Goal: Task Accomplishment & Management: Manage account settings

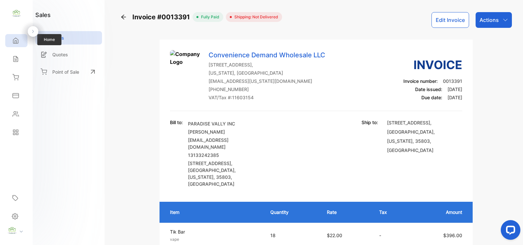
click at [15, 43] on div "Home" at bounding box center [16, 40] width 22 height 13
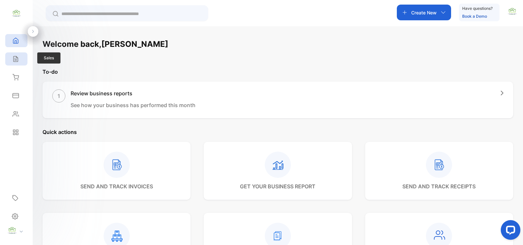
click at [15, 59] on icon at bounding box center [15, 59] width 7 height 7
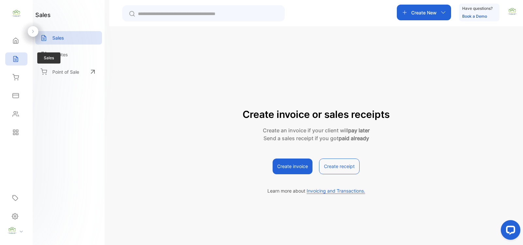
click at [20, 57] on div "Sales" at bounding box center [16, 58] width 22 height 13
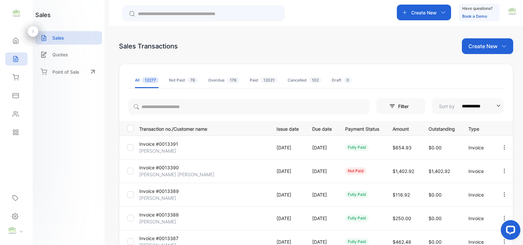
click at [504, 172] on icon "button" at bounding box center [505, 171] width 6 height 6
click at [482, 189] on span "View / Edit Invoice" at bounding box center [488, 189] width 46 height 8
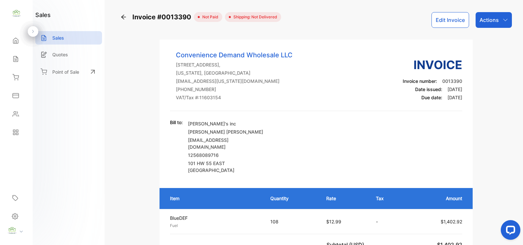
click at [437, 19] on button "Edit Invoice" at bounding box center [451, 20] width 38 height 16
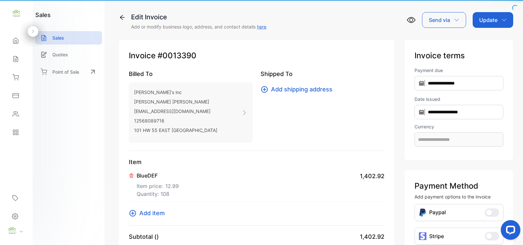
type input "**********"
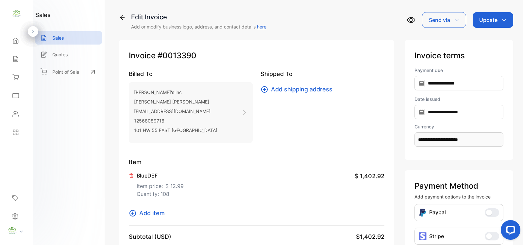
click at [149, 179] on p "BlueDEF" at bounding box center [160, 175] width 47 height 8
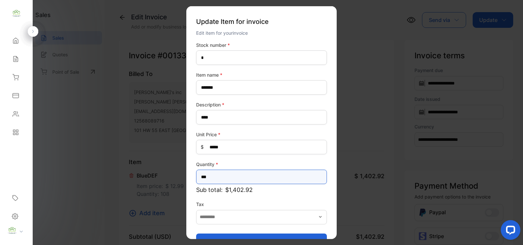
click at [240, 176] on input "***" at bounding box center [261, 176] width 131 height 14
type input "***"
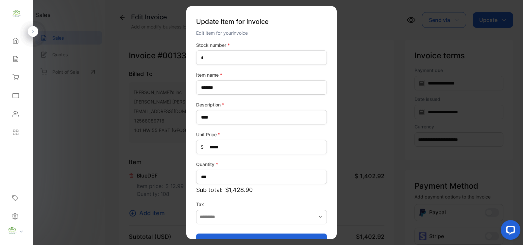
click at [300, 234] on button "Update item" at bounding box center [261, 241] width 131 height 16
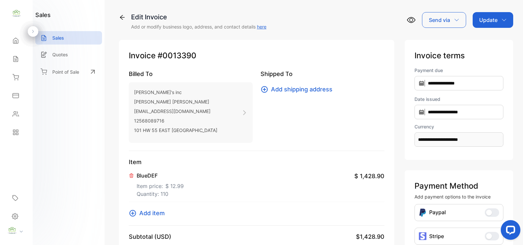
click at [491, 18] on p "Update" at bounding box center [488, 20] width 18 height 8
click at [486, 39] on div "Invoice" at bounding box center [495, 41] width 38 height 13
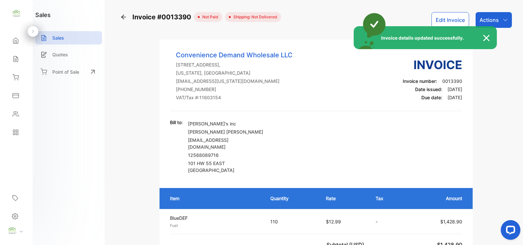
click at [484, 16] on div "Invoice details updated successfully." at bounding box center [261, 122] width 523 height 245
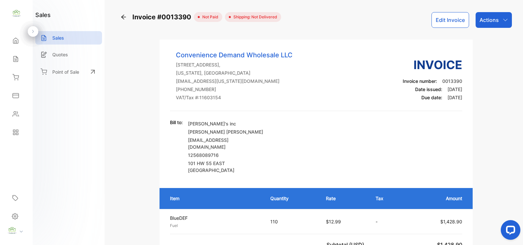
click at [484, 16] on p "Actions" at bounding box center [489, 20] width 19 height 8
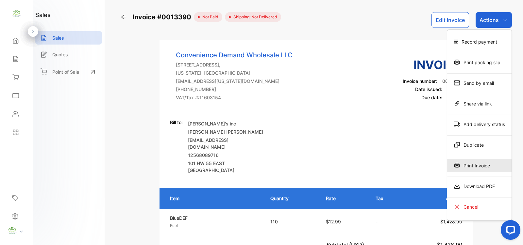
click at [472, 171] on div "Print Invoice" at bounding box center [479, 165] width 64 height 13
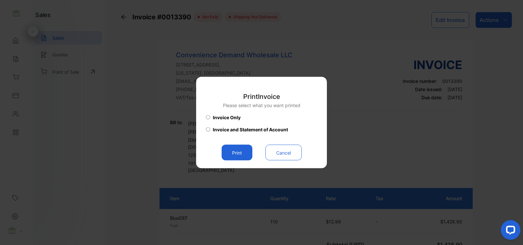
click at [243, 158] on button "Print" at bounding box center [237, 153] width 31 height 16
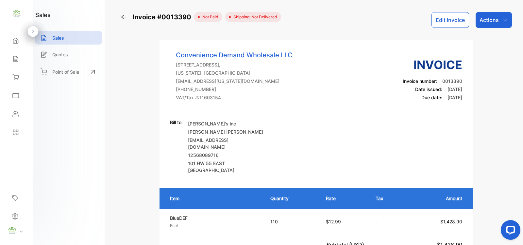
click at [26, 78] on div "Inventory" at bounding box center [16, 77] width 22 height 13
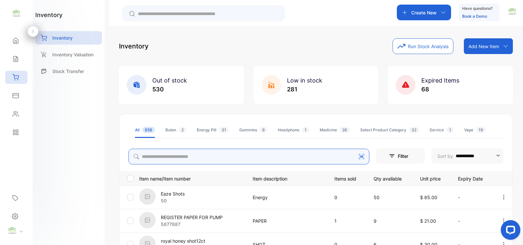
click at [222, 160] on input "search" at bounding box center [249, 156] width 241 height 16
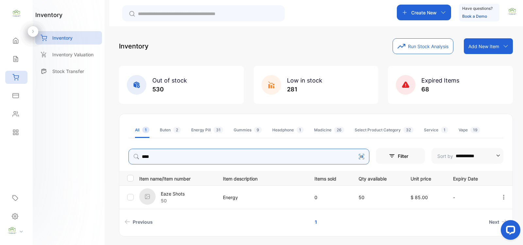
click at [434, 18] on div "Create New" at bounding box center [424, 13] width 54 height 16
type input "****"
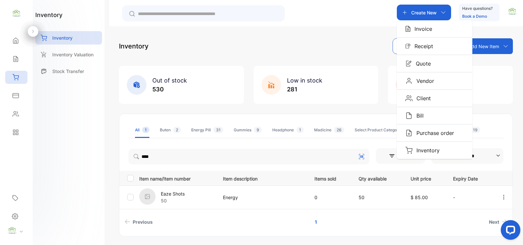
click at [429, 26] on p "Invoice" at bounding box center [422, 29] width 22 height 8
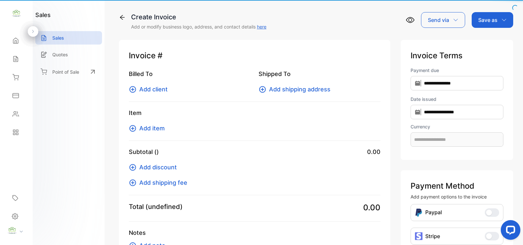
type input "**********"
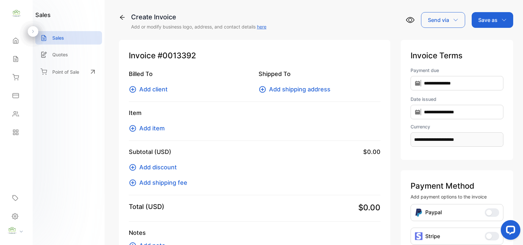
click at [133, 128] on icon at bounding box center [133, 128] width 7 height 7
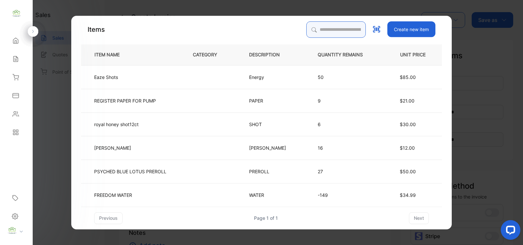
click at [315, 34] on input "search" at bounding box center [336, 29] width 60 height 16
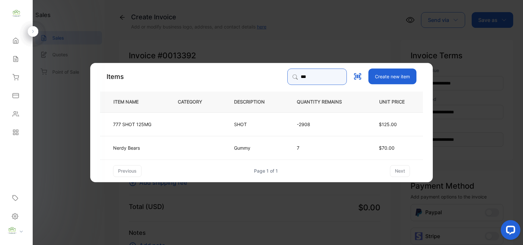
type input "***"
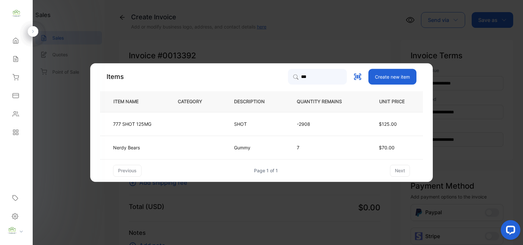
click at [318, 117] on td "-2908" at bounding box center [324, 124] width 77 height 24
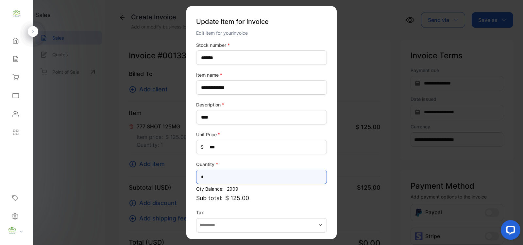
click at [260, 182] on input "*" at bounding box center [261, 176] width 131 height 14
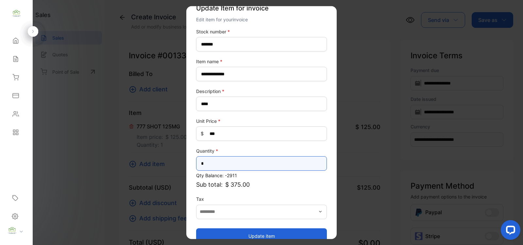
scroll to position [26, 0]
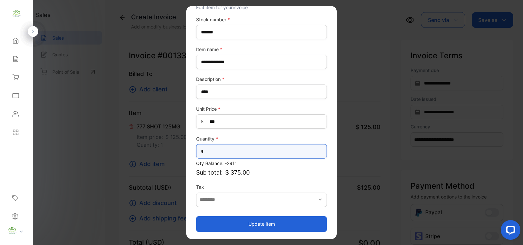
type input "*"
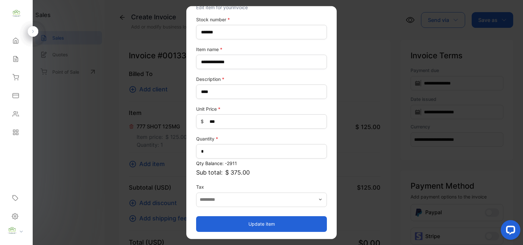
click at [233, 227] on button "Update item" at bounding box center [261, 224] width 131 height 16
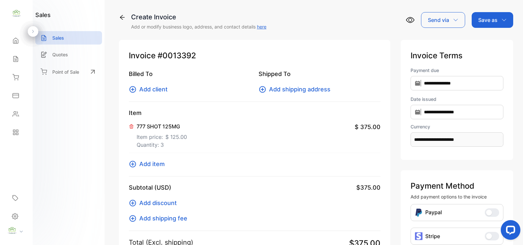
click at [133, 162] on icon at bounding box center [133, 164] width 8 height 8
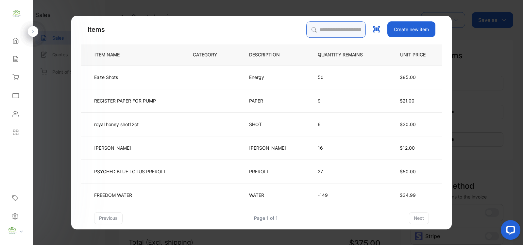
click at [343, 24] on input "search" at bounding box center [336, 29] width 60 height 16
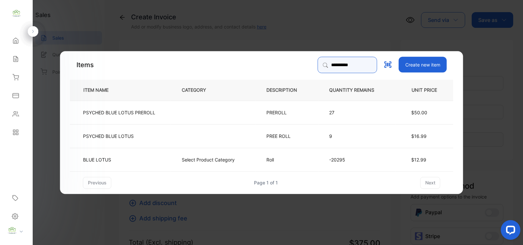
type input "**********"
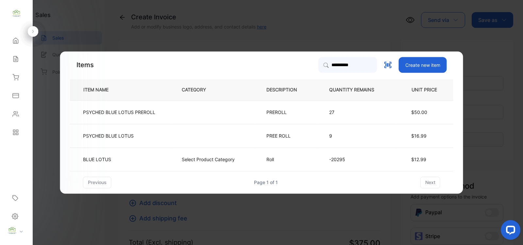
click at [407, 164] on td "$12.99" at bounding box center [425, 159] width 58 height 24
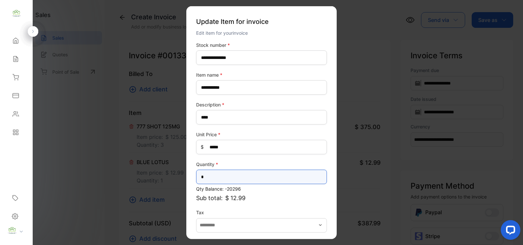
click at [269, 182] on input "*" at bounding box center [261, 176] width 131 height 14
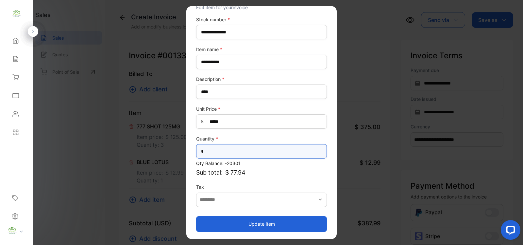
type input "*"
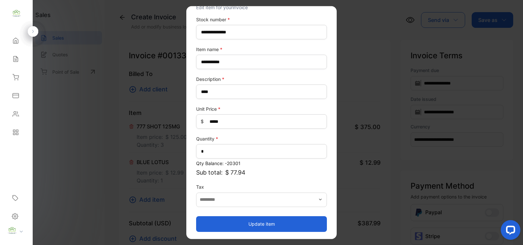
click at [264, 217] on button "Update item" at bounding box center [261, 224] width 131 height 16
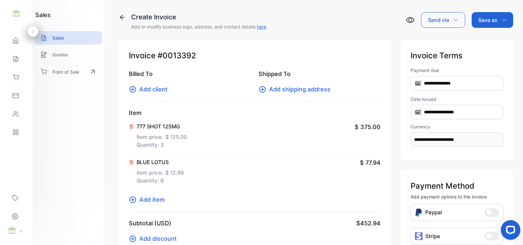
click at [131, 200] on icon at bounding box center [133, 200] width 8 height 8
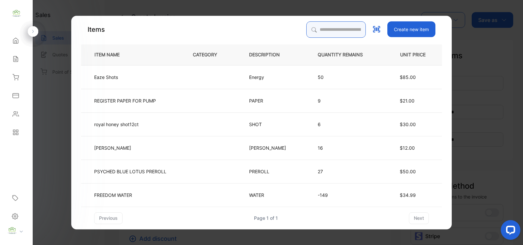
click at [335, 27] on input "search" at bounding box center [336, 29] width 60 height 16
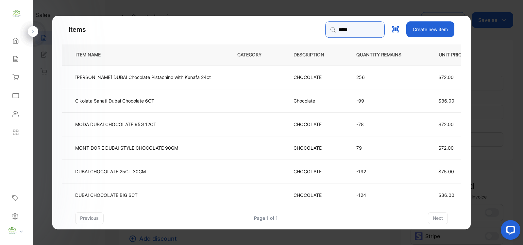
type input "*****"
click at [382, 193] on p "-124" at bounding box center [384, 194] width 56 height 7
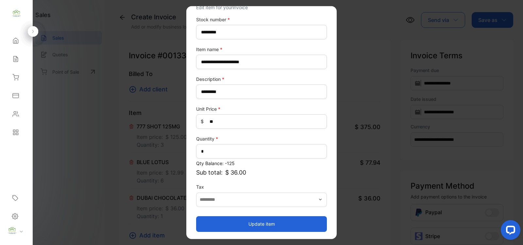
click at [275, 217] on button "Update item" at bounding box center [261, 224] width 131 height 16
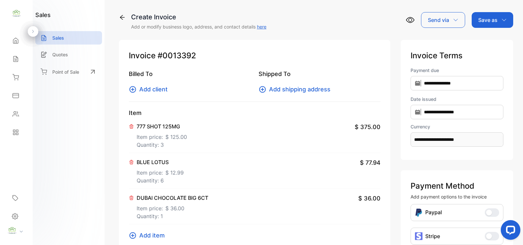
click at [136, 236] on icon at bounding box center [133, 235] width 8 height 8
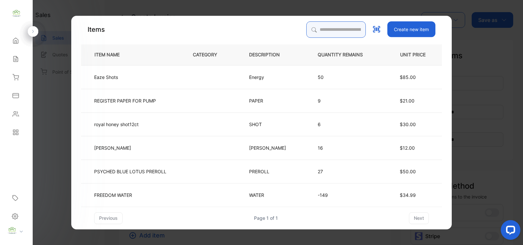
click at [324, 26] on input "search" at bounding box center [336, 29] width 60 height 16
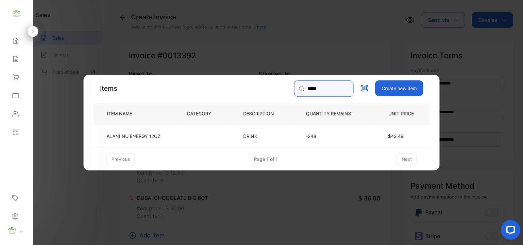
type input "*****"
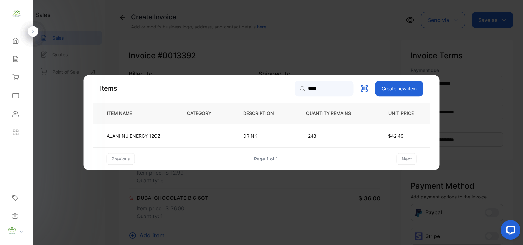
click at [322, 137] on p "-248" at bounding box center [334, 135] width 56 height 7
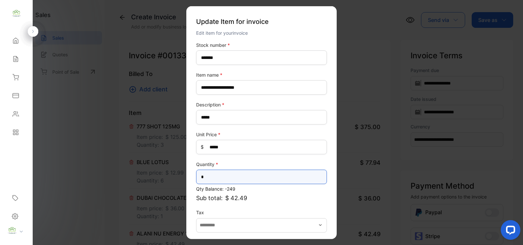
click at [275, 172] on input "*" at bounding box center [261, 176] width 131 height 14
type input "*"
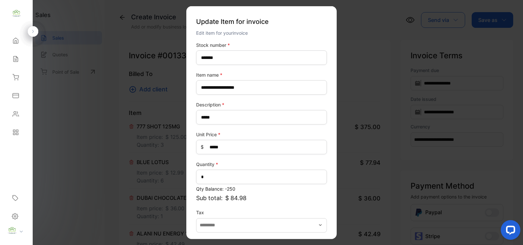
click at [318, 205] on div "**********" at bounding box center [261, 150] width 131 height 216
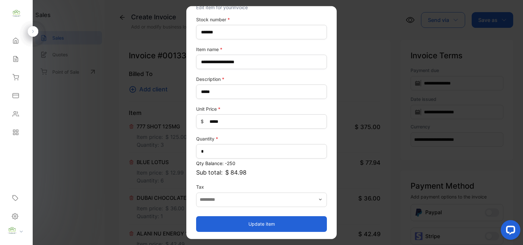
click at [289, 220] on button "Update item" at bounding box center [261, 224] width 131 height 16
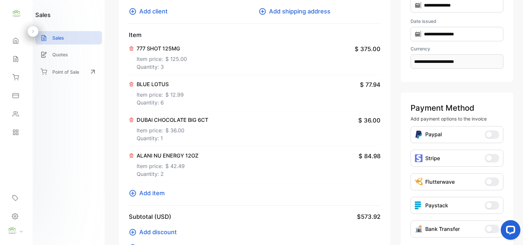
scroll to position [95, 0]
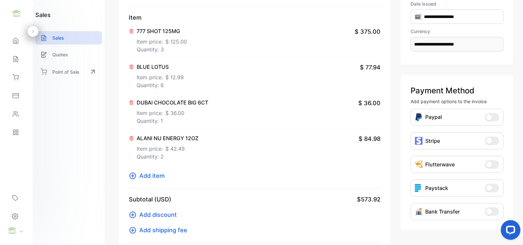
click at [133, 177] on icon at bounding box center [133, 176] width 8 height 8
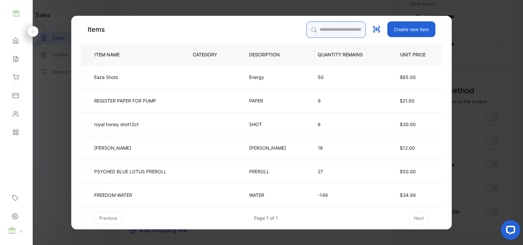
click at [320, 34] on input "search" at bounding box center [336, 29] width 60 height 16
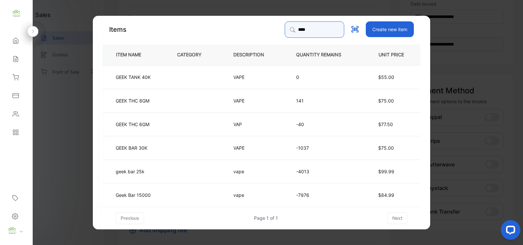
type input "****"
click at [230, 197] on td "vape" at bounding box center [254, 194] width 63 height 24
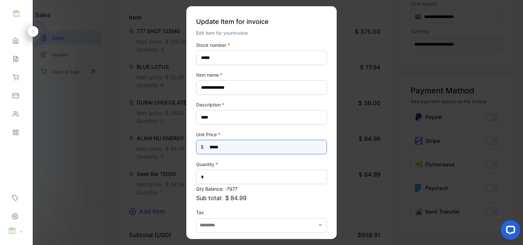
click at [245, 149] on Price-inputprice "*****" at bounding box center [261, 147] width 131 height 14
type Price-inputprice "**"
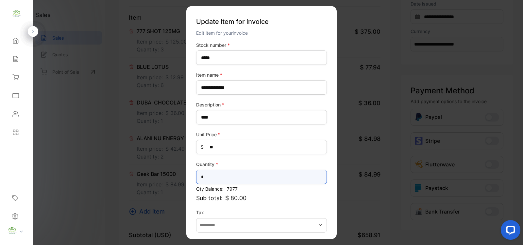
click at [226, 171] on input "*" at bounding box center [261, 176] width 131 height 14
type input "*"
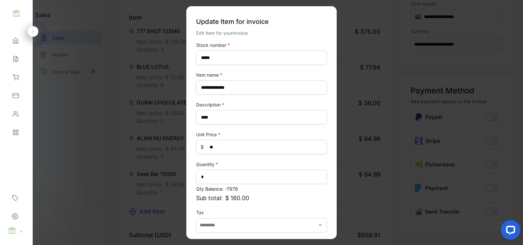
click at [324, 195] on p "Sub total: $ 160.00" at bounding box center [261, 197] width 131 height 9
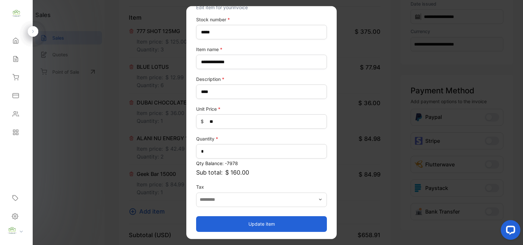
click at [294, 217] on button "Update item" at bounding box center [261, 224] width 131 height 16
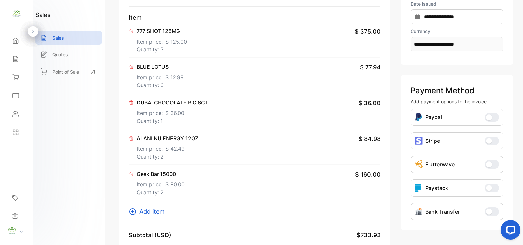
click at [130, 210] on icon at bounding box center [133, 211] width 8 height 8
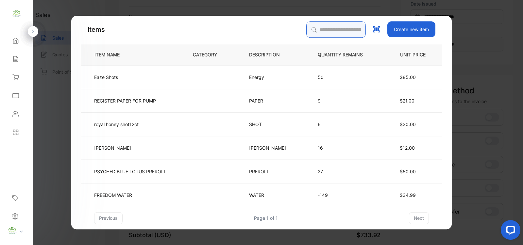
click at [336, 30] on input "search" at bounding box center [336, 29] width 60 height 16
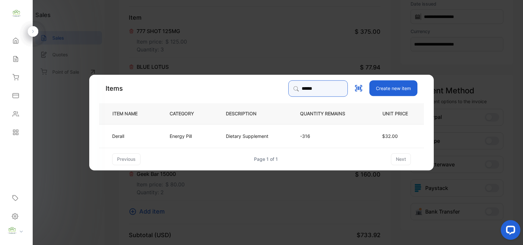
type input "******"
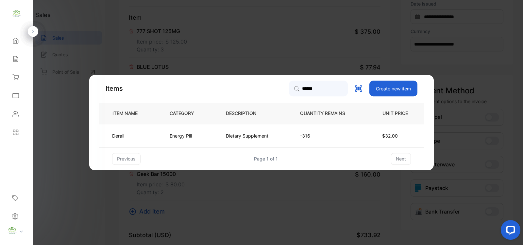
click at [258, 131] on td "Dietary Supplement" at bounding box center [252, 136] width 74 height 24
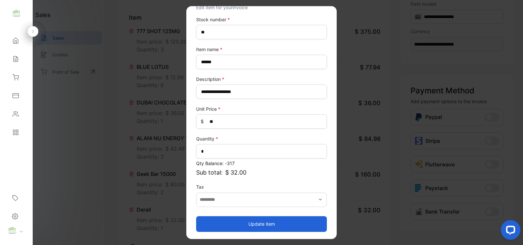
click at [277, 217] on button "Update item" at bounding box center [261, 224] width 131 height 16
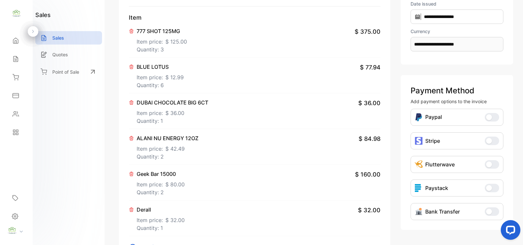
click at [169, 215] on p "Item price: $ 32.00" at bounding box center [161, 218] width 48 height 10
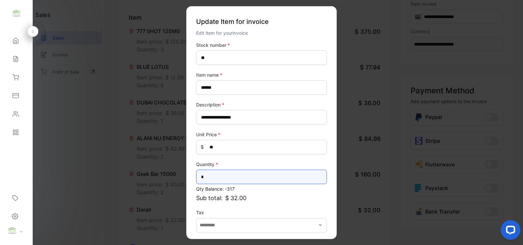
click at [223, 173] on input "*" at bounding box center [261, 176] width 131 height 14
click at [223, 174] on input "*" at bounding box center [261, 176] width 131 height 14
type input "*"
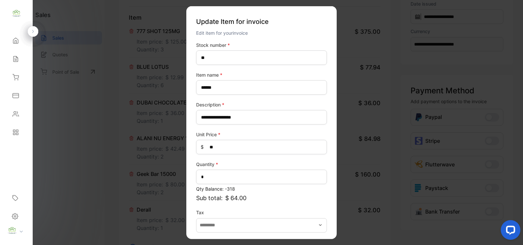
click at [323, 200] on p "Sub total: $ 64.00" at bounding box center [261, 197] width 131 height 9
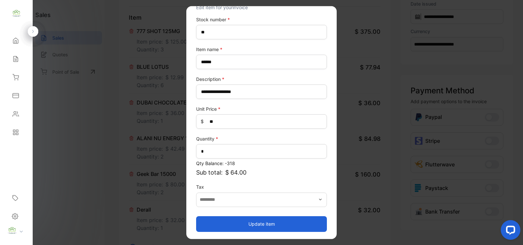
click at [280, 223] on button "Update item" at bounding box center [261, 224] width 131 height 16
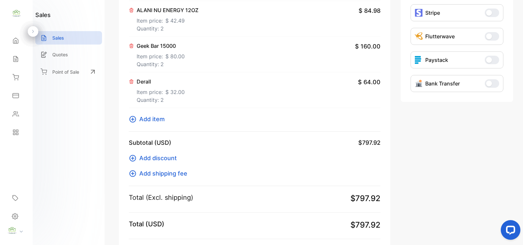
scroll to position [293, 0]
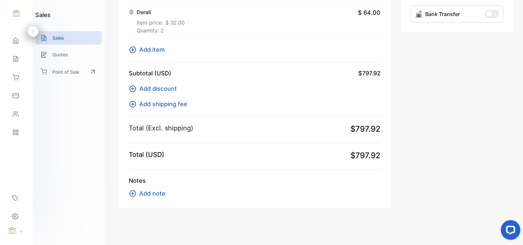
click at [135, 53] on icon at bounding box center [133, 50] width 8 height 8
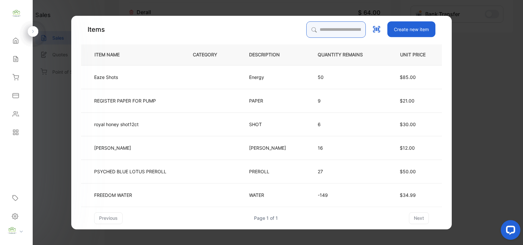
click at [334, 32] on input "search" at bounding box center [336, 29] width 60 height 16
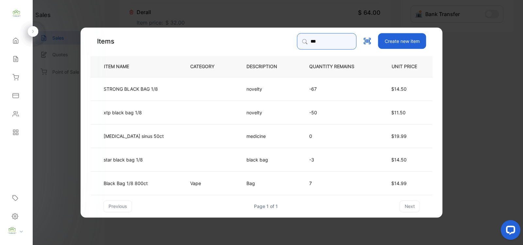
type input "***"
click at [328, 114] on p "-50" at bounding box center [337, 112] width 56 height 7
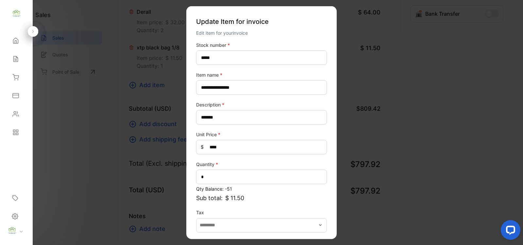
scroll to position [26, 0]
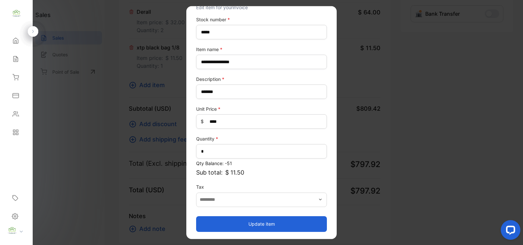
click at [287, 224] on button "Update item" at bounding box center [261, 224] width 131 height 16
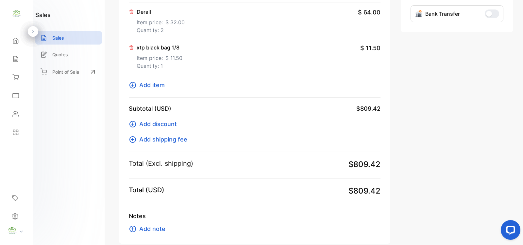
click at [134, 86] on icon at bounding box center [133, 85] width 8 height 8
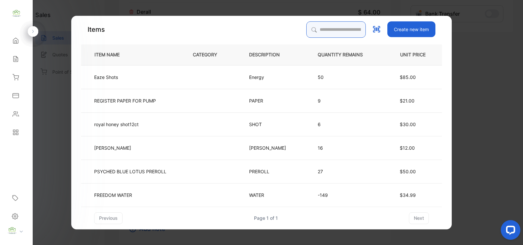
click at [333, 33] on input "search" at bounding box center [336, 29] width 60 height 16
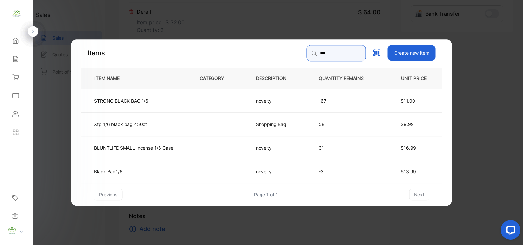
type input "***"
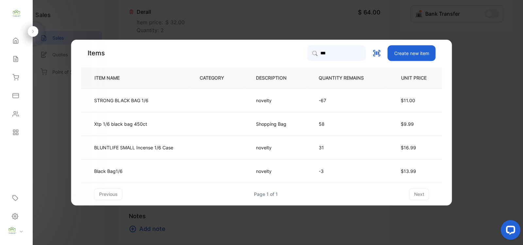
click at [217, 118] on td at bounding box center [217, 124] width 56 height 24
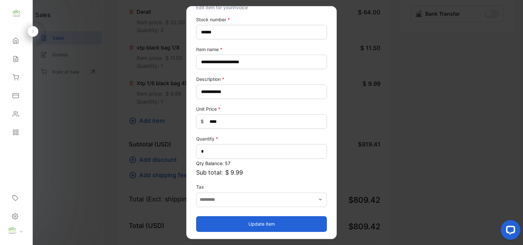
click at [273, 220] on button "Update item" at bounding box center [261, 224] width 131 height 16
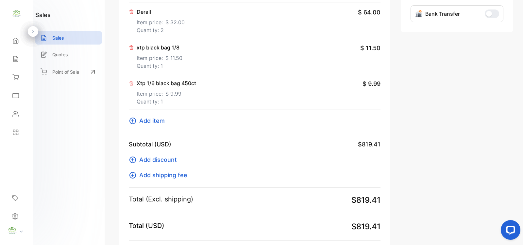
click at [133, 122] on icon at bounding box center [133, 121] width 8 height 8
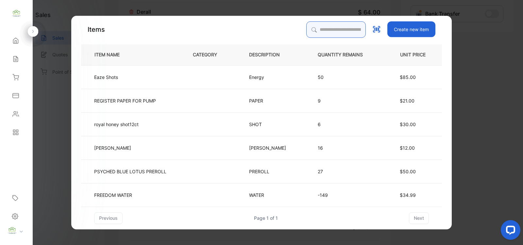
click at [334, 37] on input "search" at bounding box center [336, 29] width 60 height 16
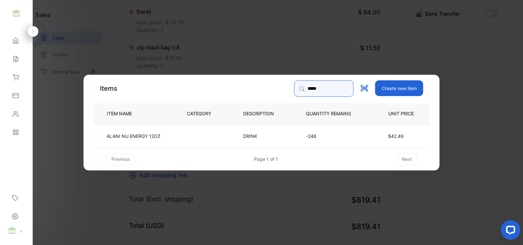
type input "*****"
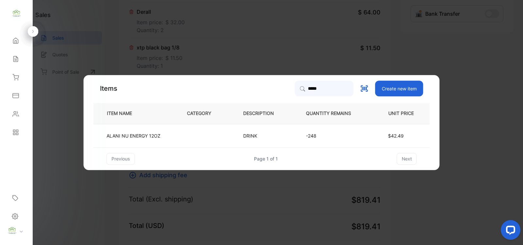
click at [354, 139] on p "-248" at bounding box center [334, 135] width 56 height 7
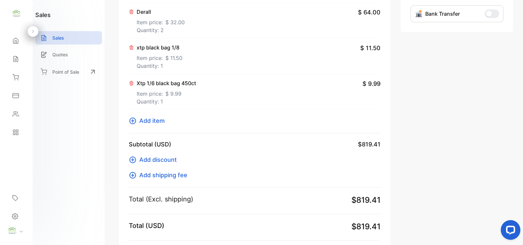
click at [132, 119] on icon at bounding box center [133, 121] width 8 height 8
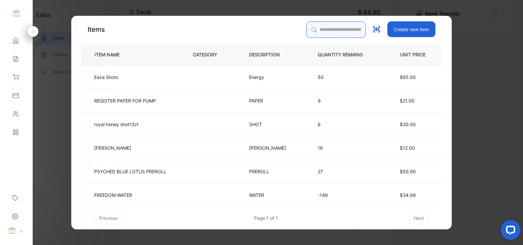
click at [344, 34] on input "search" at bounding box center [336, 29] width 60 height 16
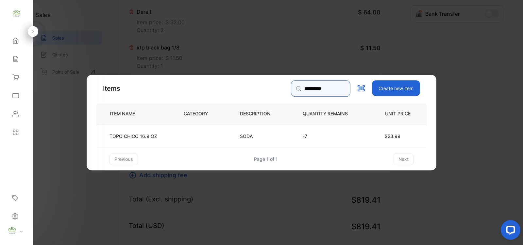
type input "**********"
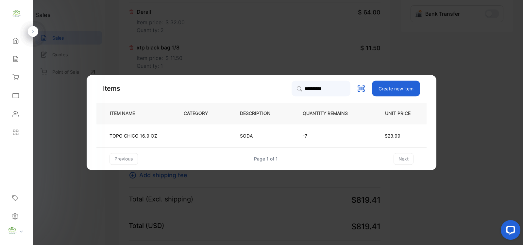
click at [255, 140] on td "SODA" at bounding box center [260, 136] width 63 height 24
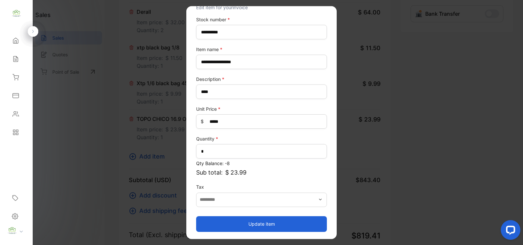
click at [270, 220] on button "Update item" at bounding box center [261, 224] width 131 height 16
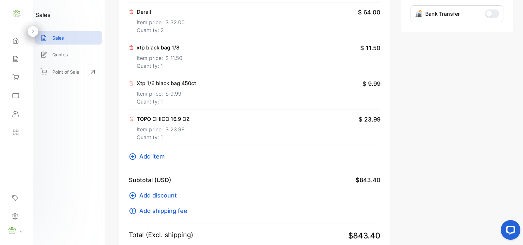
click at [187, 91] on p "Item price: $ 9.99" at bounding box center [167, 92] width 60 height 10
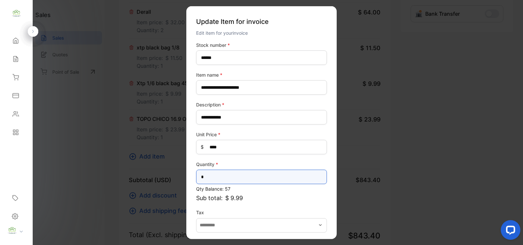
click at [210, 174] on input "*" at bounding box center [261, 176] width 131 height 14
type input "*"
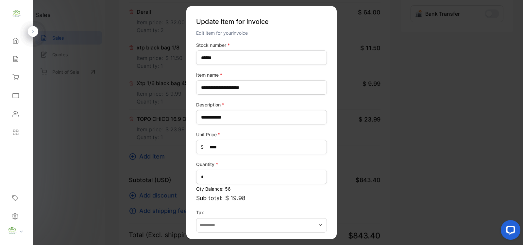
click at [269, 192] on p "Qty Balance: 56" at bounding box center [261, 188] width 131 height 7
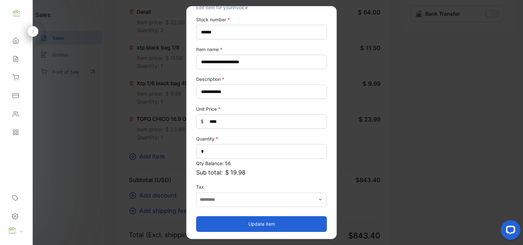
click at [259, 219] on button "Update item" at bounding box center [261, 224] width 131 height 16
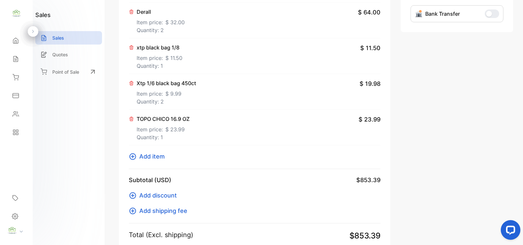
click at [137, 160] on button "Add item" at bounding box center [149, 156] width 40 height 9
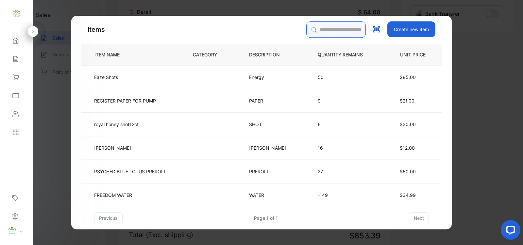
click at [313, 30] on input "search" at bounding box center [336, 29] width 60 height 16
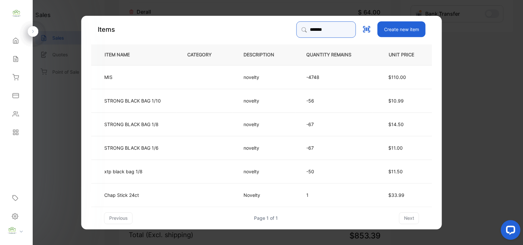
type input "*******"
click at [285, 74] on td "novelty" at bounding box center [264, 77] width 63 height 24
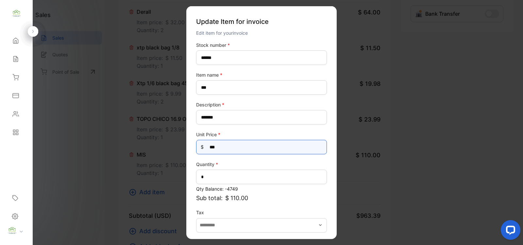
click at [246, 151] on Price-inputprice "***" at bounding box center [261, 147] width 131 height 14
type Price-inputprice "*"
type Price-inputprice "**"
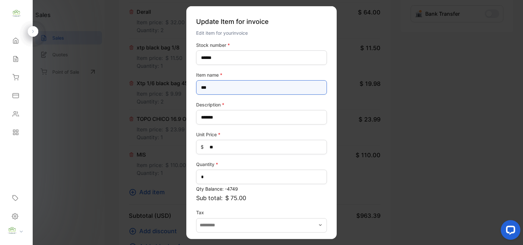
click at [239, 83] on name-inputItem_Name "***" at bounding box center [261, 87] width 131 height 14
type name-inputItem_Name "**********"
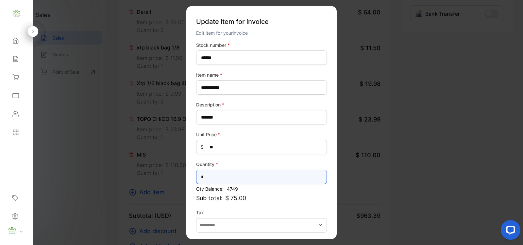
click at [220, 177] on input "*" at bounding box center [261, 176] width 131 height 14
type input "*"
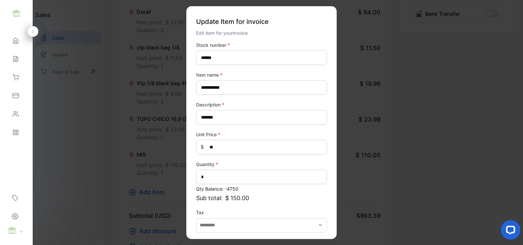
click at [268, 197] on p "Sub total: $ 150.00" at bounding box center [261, 197] width 131 height 9
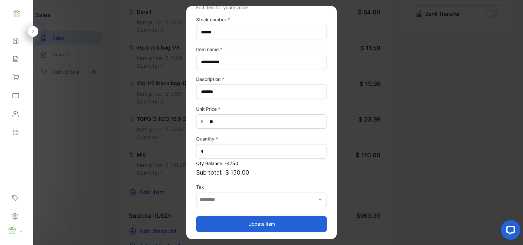
click at [274, 220] on button "Update item" at bounding box center [261, 224] width 131 height 16
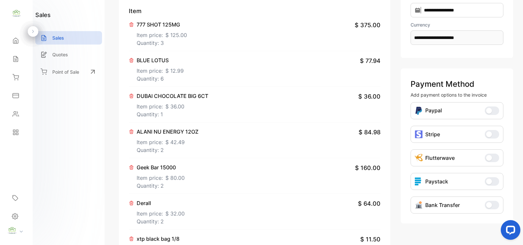
scroll to position [0, 0]
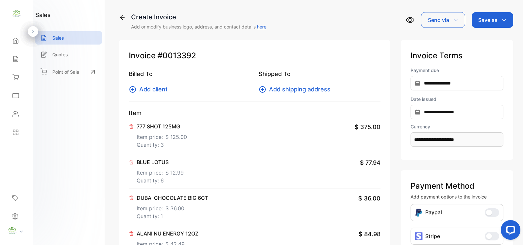
click at [133, 92] on icon at bounding box center [133, 89] width 7 height 7
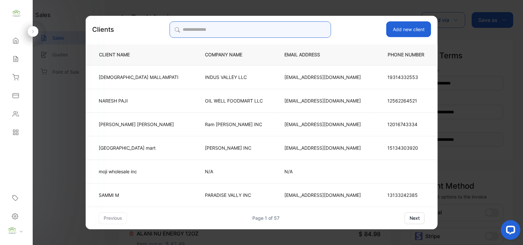
click at [251, 26] on input "search" at bounding box center [250, 29] width 162 height 16
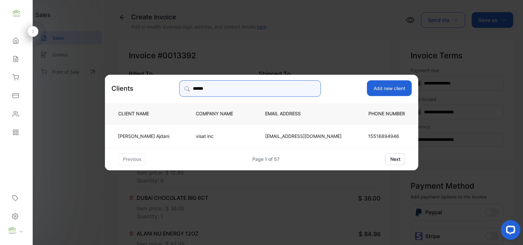
type input "******"
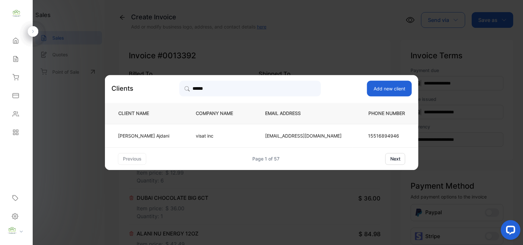
click at [172, 136] on td "[PERSON_NAME]" at bounding box center [145, 136] width 80 height 24
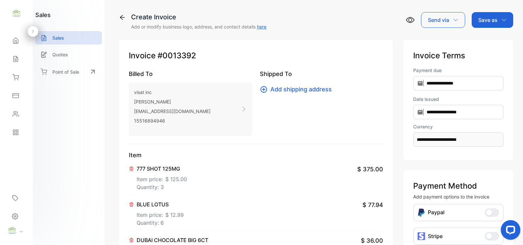
click at [489, 13] on div "Save as" at bounding box center [493, 20] width 42 height 16
click at [485, 38] on div "Invoice" at bounding box center [491, 41] width 38 height 13
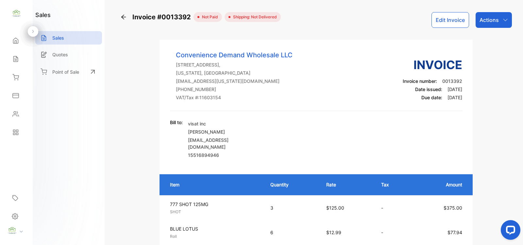
click at [499, 22] on div "Actions" at bounding box center [494, 20] width 36 height 16
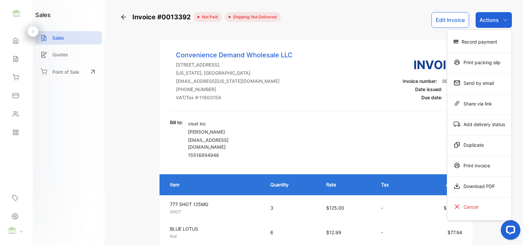
click at [475, 168] on div "Print Invoice" at bounding box center [479, 165] width 64 height 13
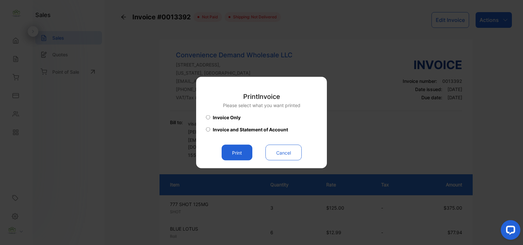
click at [229, 149] on button "Print" at bounding box center [237, 153] width 31 height 16
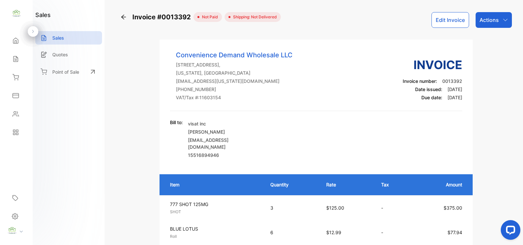
click at [493, 23] on p "Actions" at bounding box center [489, 20] width 19 height 8
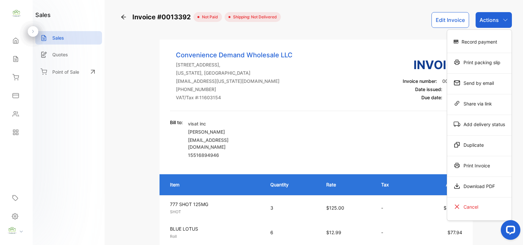
click at [483, 37] on div "Record payment" at bounding box center [479, 41] width 64 height 13
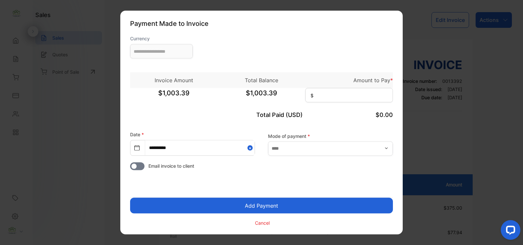
type input "**********"
click at [359, 90] on input at bounding box center [349, 95] width 88 height 14
type input "********"
click at [329, 149] on input "text" at bounding box center [330, 148] width 125 height 14
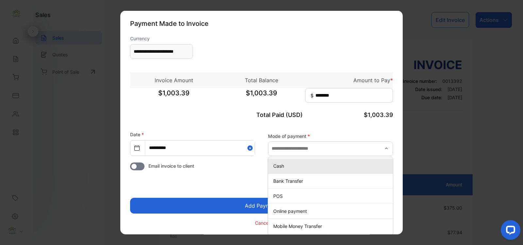
click at [300, 170] on div "Cash" at bounding box center [330, 165] width 125 height 9
type input "****"
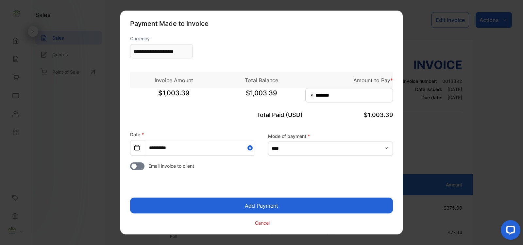
click at [287, 208] on button "Add Payment" at bounding box center [261, 206] width 263 height 16
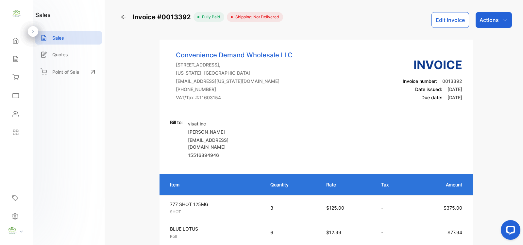
click at [495, 22] on p "Actions" at bounding box center [489, 20] width 19 height 8
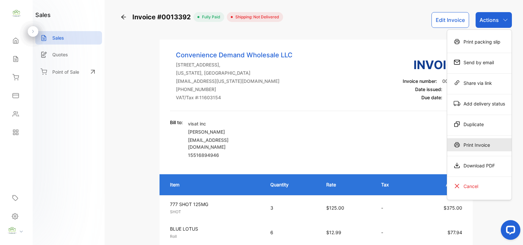
click at [465, 142] on div "Print Invoice" at bounding box center [479, 144] width 64 height 13
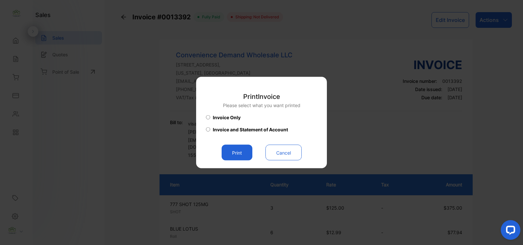
click at [241, 155] on button "Print" at bounding box center [237, 153] width 31 height 16
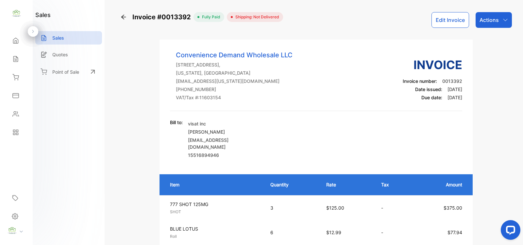
click at [18, 63] on div "Sales" at bounding box center [16, 58] width 22 height 13
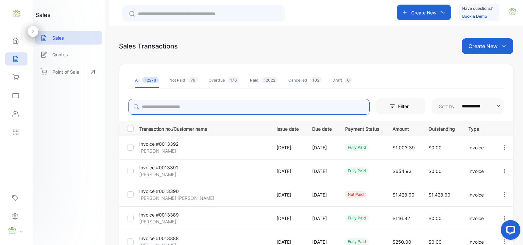
click at [229, 108] on input "search" at bounding box center [249, 107] width 241 height 16
type input "****"
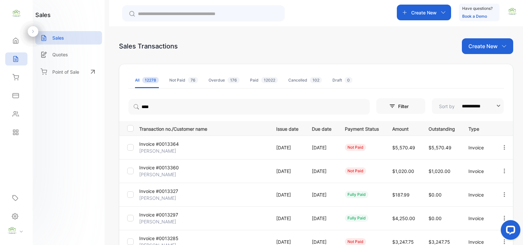
click at [396, 149] on span "$5,570.49" at bounding box center [403, 148] width 23 height 6
click at [156, 143] on p "Invoice #0013364" at bounding box center [160, 143] width 43 height 7
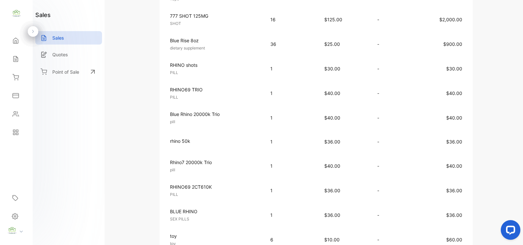
scroll to position [191, 0]
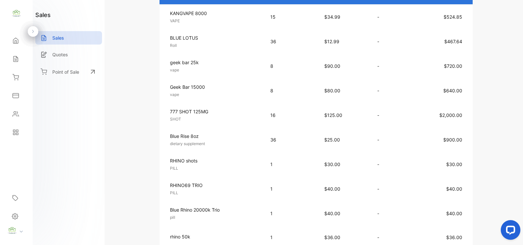
click at [59, 33] on div "Sales" at bounding box center [68, 37] width 67 height 13
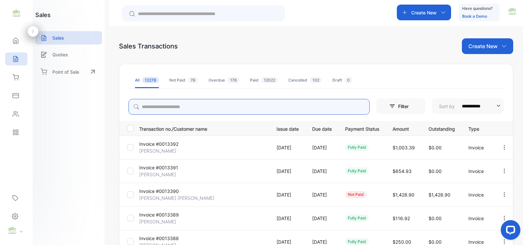
click at [217, 102] on input "search" at bounding box center [249, 107] width 241 height 16
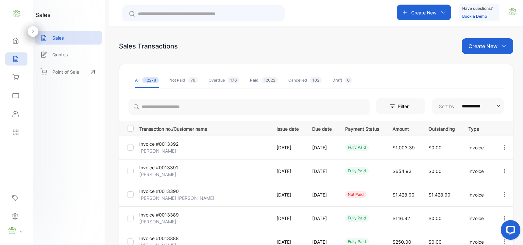
click at [15, 73] on div "Inventory" at bounding box center [16, 77] width 22 height 13
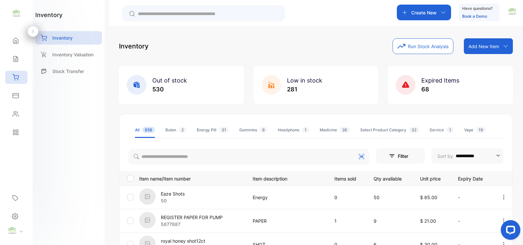
click at [19, 58] on icon at bounding box center [15, 59] width 7 height 7
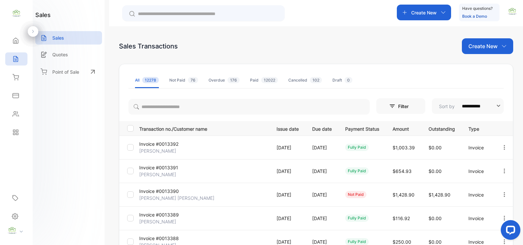
click at [57, 37] on p "Sales" at bounding box center [58, 37] width 12 height 7
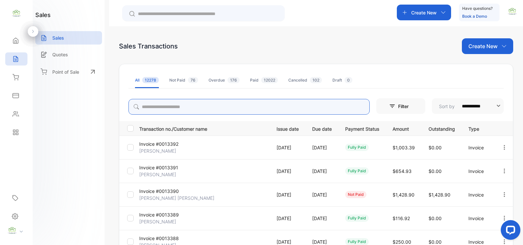
click at [230, 103] on input "search" at bounding box center [249, 107] width 241 height 16
type input "****"
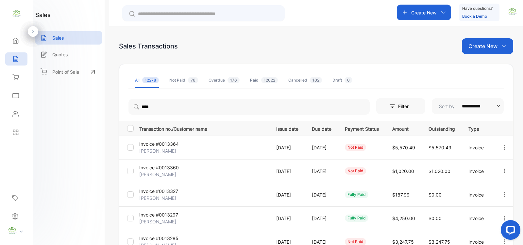
click at [420, 83] on ul "All 12278 Not Paid 76 Overdue 176 Paid 12022 Cancelled 102 Draft 0" at bounding box center [316, 80] width 375 height 16
click at [176, 168] on p "Invoice #0013360" at bounding box center [160, 167] width 43 height 7
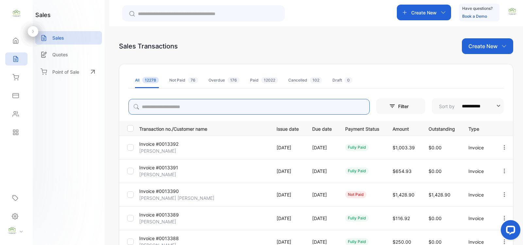
click at [209, 109] on input "search" at bounding box center [249, 107] width 241 height 16
type input "****"
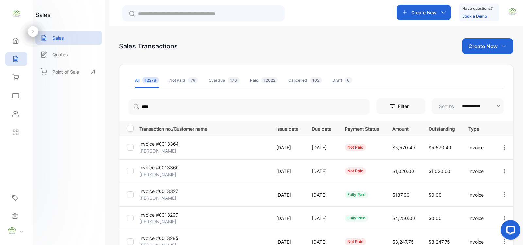
click at [182, 15] on input "text" at bounding box center [208, 13] width 140 height 7
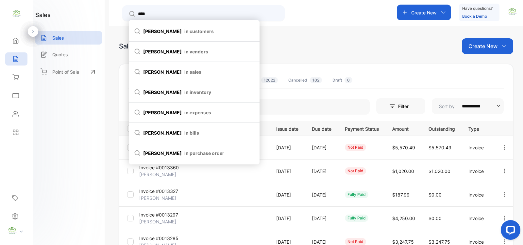
type input "****"
click at [181, 25] on li "adam in customers" at bounding box center [194, 31] width 131 height 20
type input "****"
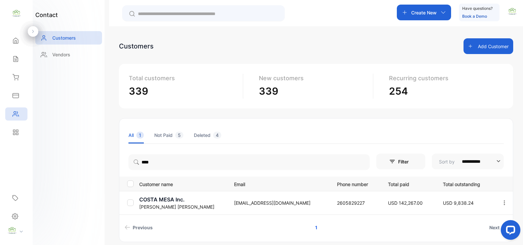
click at [172, 200] on p "COSTA MESA Inc." at bounding box center [182, 199] width 87 height 8
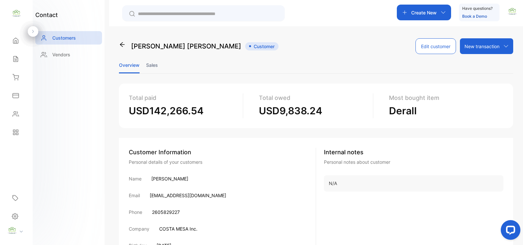
click at [143, 62] on ul "Overview Sales" at bounding box center [316, 65] width 394 height 17
click at [151, 62] on li "Sales" at bounding box center [152, 65] width 12 height 17
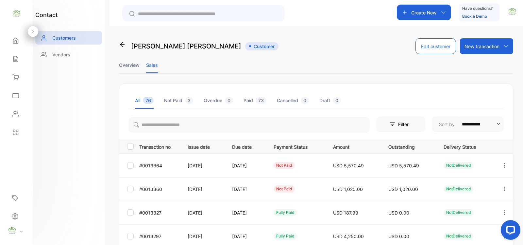
click at [504, 212] on icon "button" at bounding box center [505, 212] width 6 height 6
click at [456, 230] on div "View" at bounding box center [475, 232] width 74 height 13
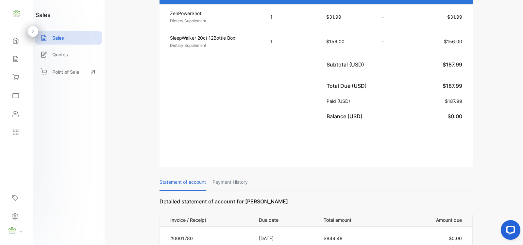
scroll to position [95, 0]
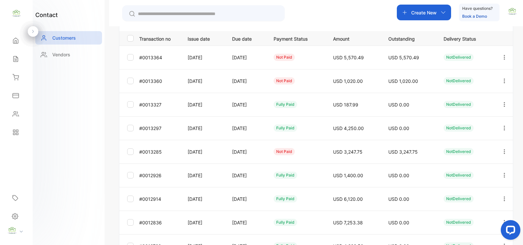
scroll to position [78, 0]
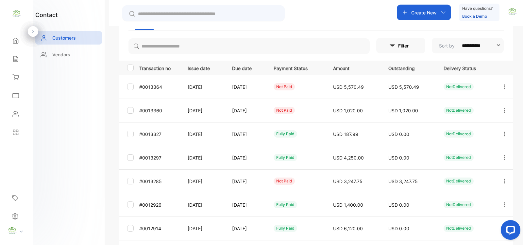
click at [502, 159] on icon "button" at bounding box center [505, 157] width 6 height 6
click at [484, 175] on div "View" at bounding box center [475, 177] width 74 height 13
click at [502, 178] on icon "button" at bounding box center [505, 181] width 6 height 6
click at [504, 181] on icon "button" at bounding box center [505, 181] width 6 height 6
click at [504, 181] on icon "button" at bounding box center [504, 180] width 1 height 5
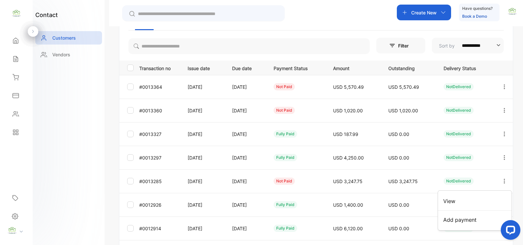
click at [469, 199] on div "View" at bounding box center [475, 200] width 74 height 13
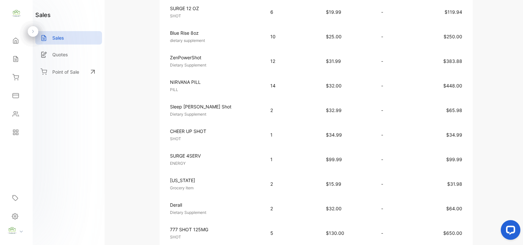
scroll to position [174, 0]
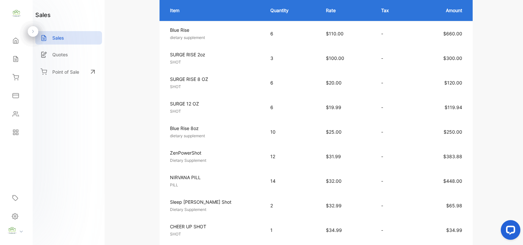
scroll to position [78, 0]
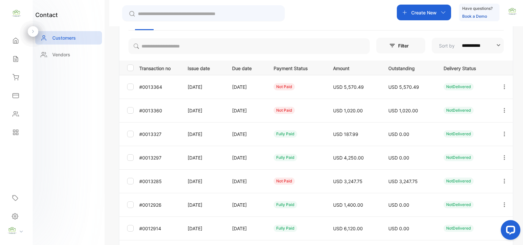
click at [504, 204] on icon "button" at bounding box center [504, 204] width 1 height 5
click at [468, 224] on div "View" at bounding box center [475, 224] width 74 height 13
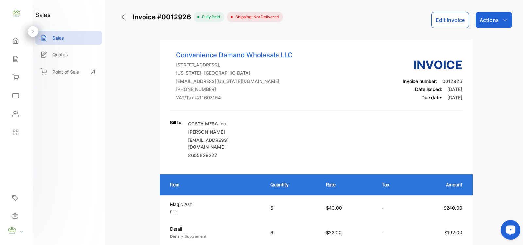
click at [21, 44] on div "Home" at bounding box center [16, 40] width 22 height 13
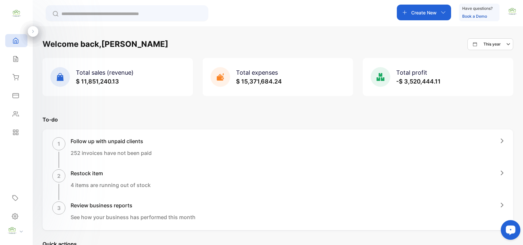
click at [432, 19] on div "Create New" at bounding box center [424, 13] width 54 height 16
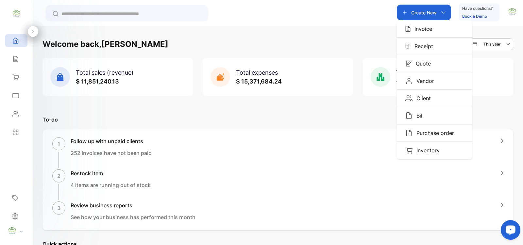
click at [417, 33] on div "Invoice" at bounding box center [435, 28] width 76 height 17
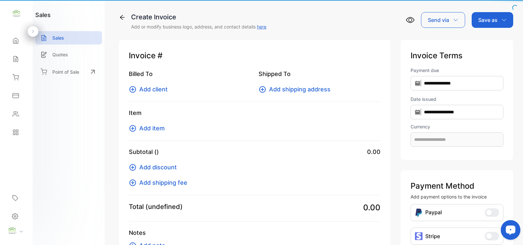
type input "**********"
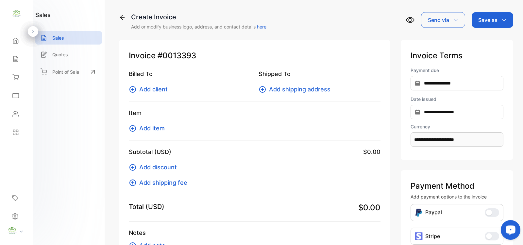
click at [133, 91] on icon at bounding box center [133, 89] width 8 height 8
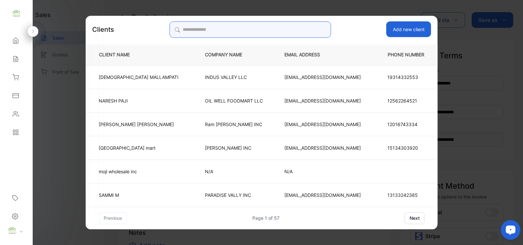
click at [228, 30] on input "search" at bounding box center [250, 29] width 162 height 16
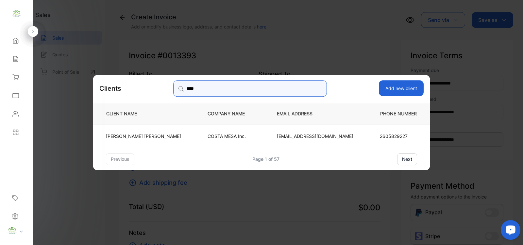
type input "****"
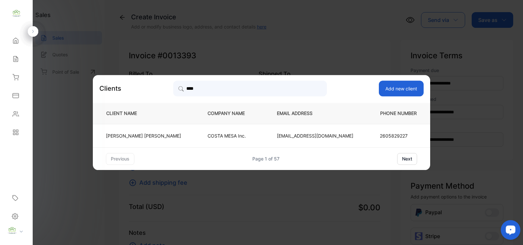
click at [233, 141] on td "COSTA MESA Inc." at bounding box center [231, 136] width 69 height 24
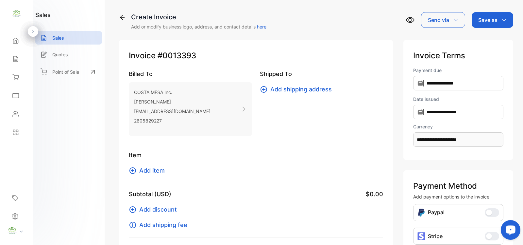
click at [149, 172] on span "Add item" at bounding box center [152, 170] width 26 height 9
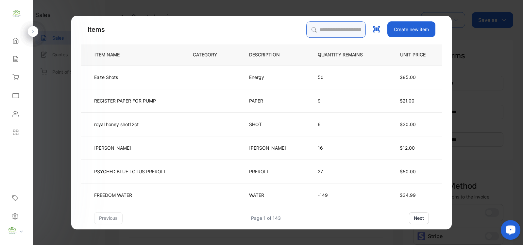
click at [328, 26] on input "search" at bounding box center [336, 29] width 60 height 16
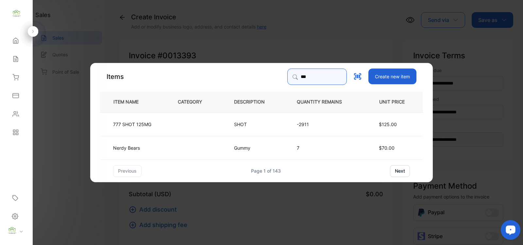
type input "***"
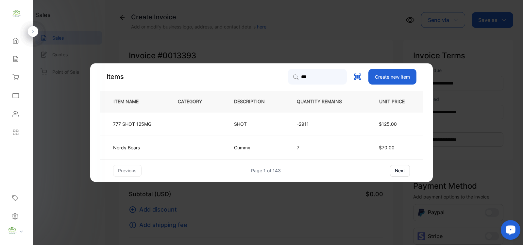
click at [371, 126] on td "$125.00" at bounding box center [393, 124] width 60 height 24
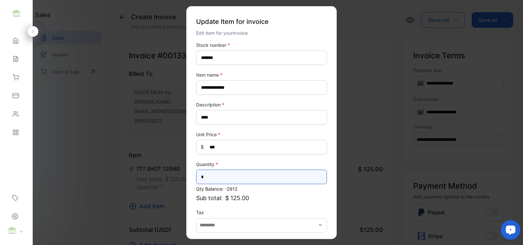
click at [219, 177] on input "*" at bounding box center [261, 176] width 131 height 14
type input "**"
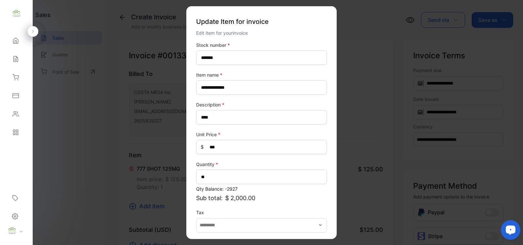
click at [302, 209] on label "Tax" at bounding box center [261, 212] width 131 height 7
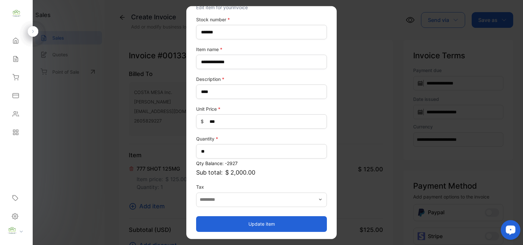
click at [276, 216] on button "Update item" at bounding box center [261, 224] width 131 height 16
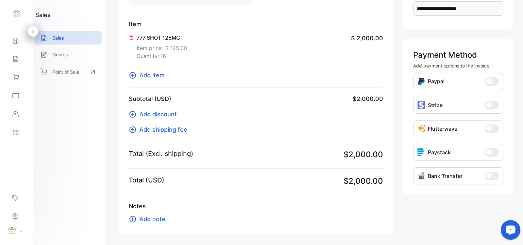
scroll to position [156, 0]
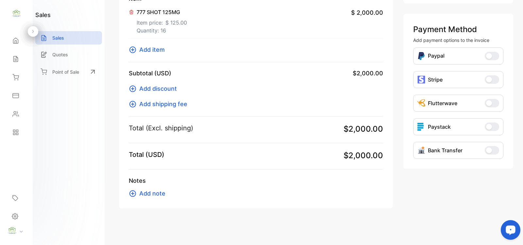
click at [129, 86] on icon at bounding box center [133, 89] width 8 height 8
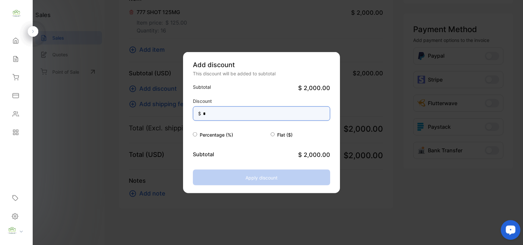
click at [238, 113] on input "*" at bounding box center [261, 113] width 137 height 14
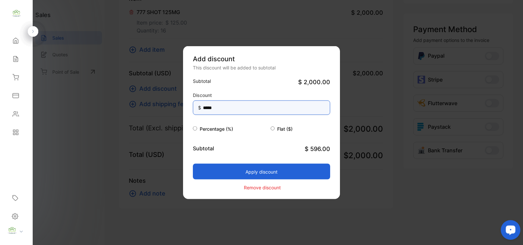
type input "*****"
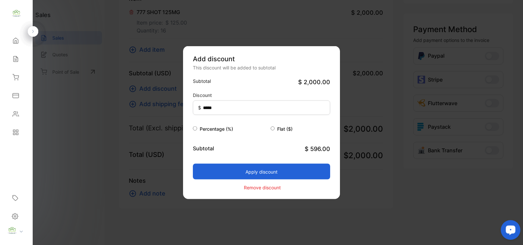
click at [245, 187] on p "Remove discount" at bounding box center [262, 186] width 37 height 7
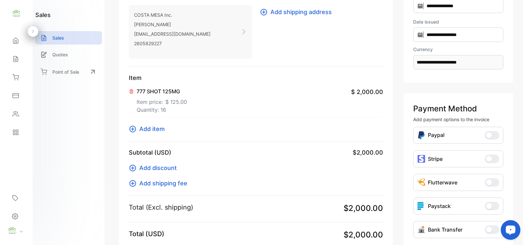
scroll to position [95, 0]
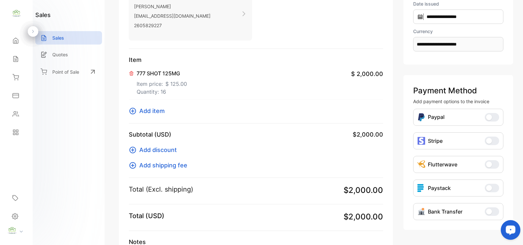
click at [162, 72] on p "777 SHOT 125MG" at bounding box center [162, 73] width 50 height 8
click at [134, 152] on icon at bounding box center [133, 150] width 7 height 7
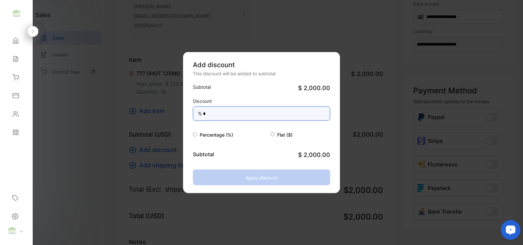
click at [223, 112] on input "*" at bounding box center [261, 113] width 137 height 14
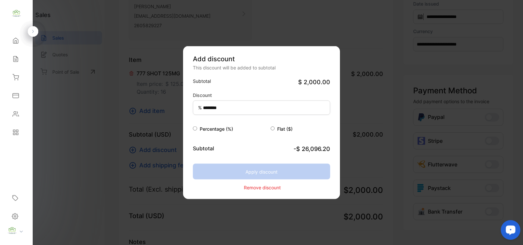
type input "*"
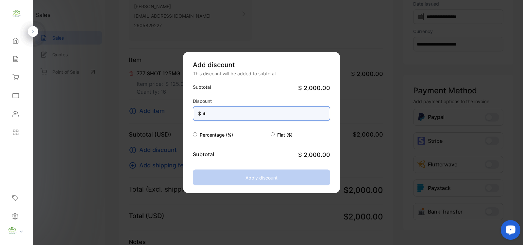
click at [246, 117] on input "*" at bounding box center [261, 113] width 137 height 14
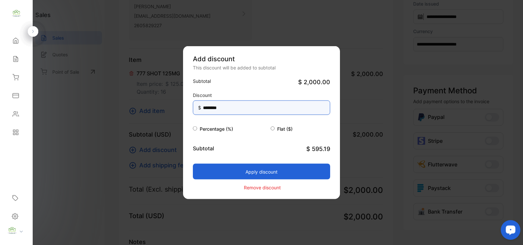
type input "********"
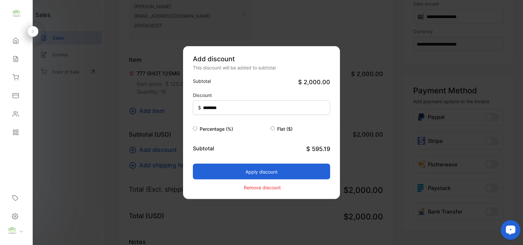
click at [270, 169] on button "Apply discount" at bounding box center [261, 172] width 137 height 16
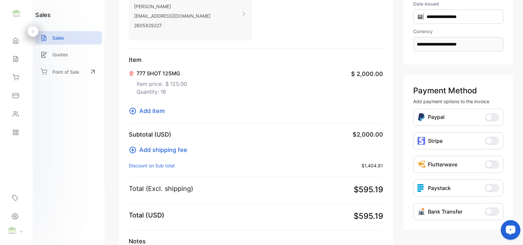
scroll to position [0, 0]
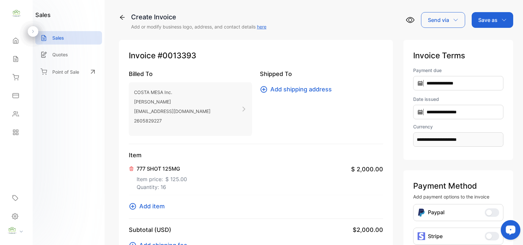
click at [487, 22] on p "Save as" at bounding box center [487, 20] width 19 height 8
click at [480, 36] on div "Invoice" at bounding box center [491, 41] width 38 height 13
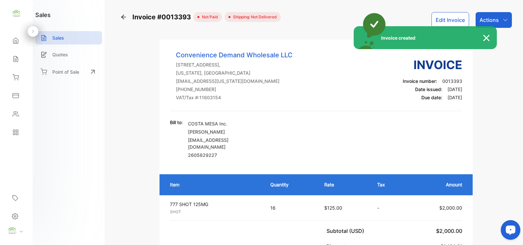
click at [486, 19] on div "Invoice created" at bounding box center [261, 122] width 523 height 245
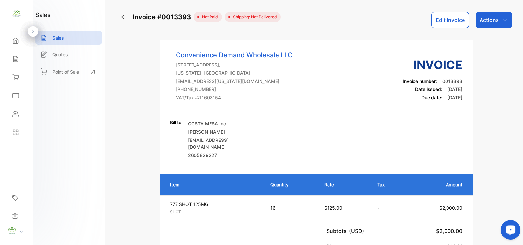
click at [480, 22] on p "Actions" at bounding box center [489, 20] width 19 height 8
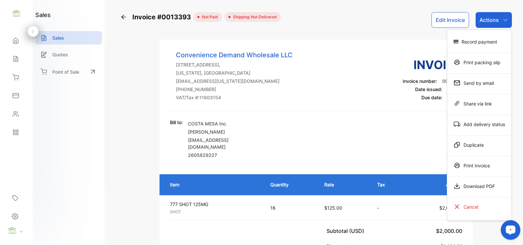
click at [463, 43] on div "Record payment" at bounding box center [479, 41] width 64 height 13
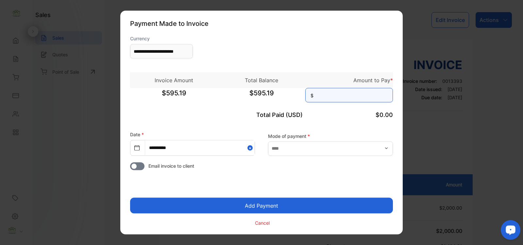
click at [341, 95] on input at bounding box center [349, 95] width 88 height 14
type input "******"
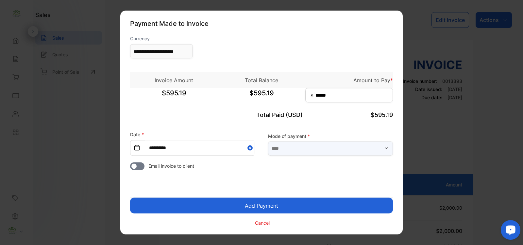
click at [314, 146] on input "text" at bounding box center [330, 148] width 125 height 14
type input "******"
click at [296, 203] on button "Add Payment" at bounding box center [261, 206] width 263 height 16
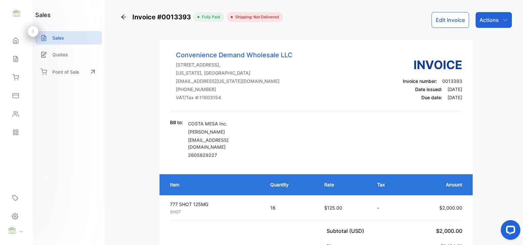
click at [496, 26] on div "Actions" at bounding box center [494, 20] width 36 height 16
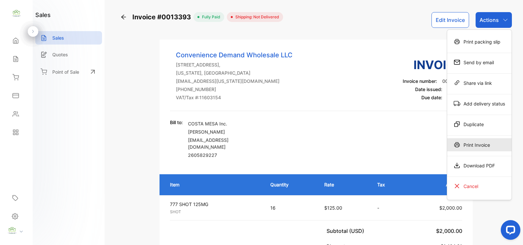
click at [484, 146] on div "Print Invoice" at bounding box center [479, 144] width 64 height 13
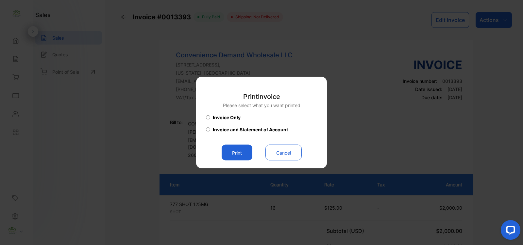
click at [246, 153] on button "Print" at bounding box center [237, 153] width 31 height 16
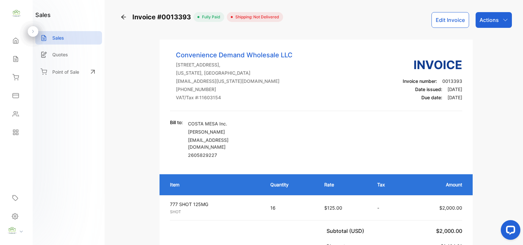
click at [18, 44] on div "Home" at bounding box center [16, 40] width 22 height 13
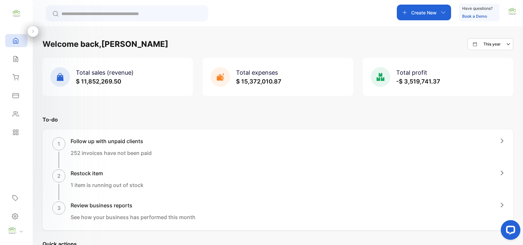
click at [432, 16] on div "Create New" at bounding box center [424, 13] width 54 height 16
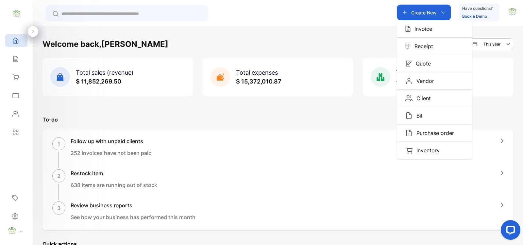
click at [429, 32] on p "Invoice" at bounding box center [422, 29] width 22 height 8
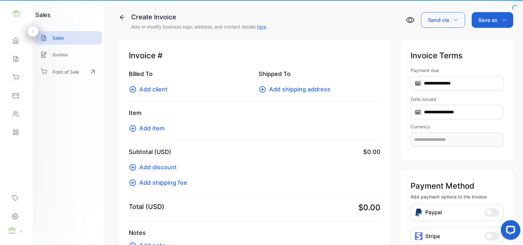
type input "**********"
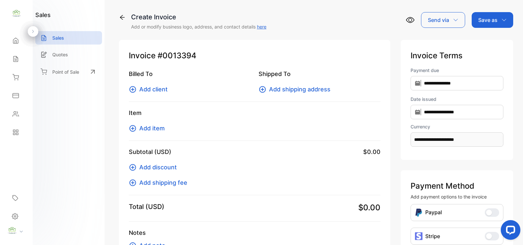
click at [136, 90] on icon at bounding box center [133, 89] width 8 height 8
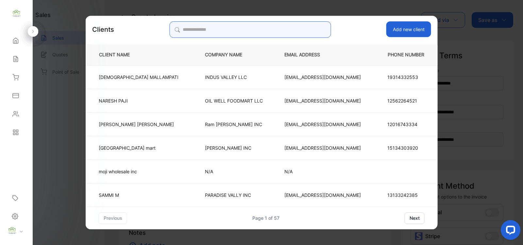
click at [218, 27] on input "search" at bounding box center [250, 29] width 162 height 16
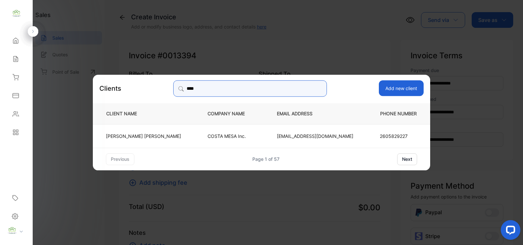
type input "****"
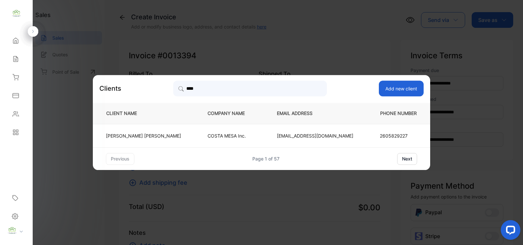
click at [253, 136] on td "COSTA MESA Inc." at bounding box center [231, 136] width 69 height 24
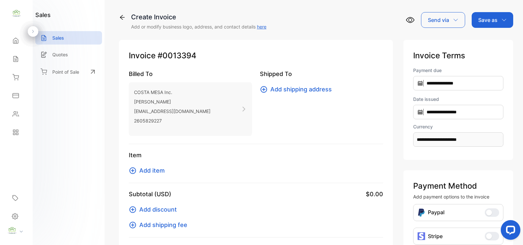
click at [134, 171] on icon at bounding box center [133, 170] width 8 height 8
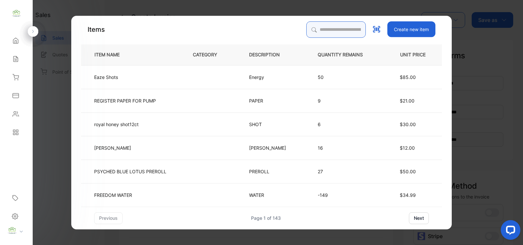
click at [341, 30] on input "search" at bounding box center [336, 29] width 60 height 16
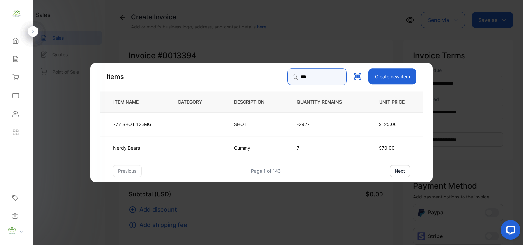
type input "***"
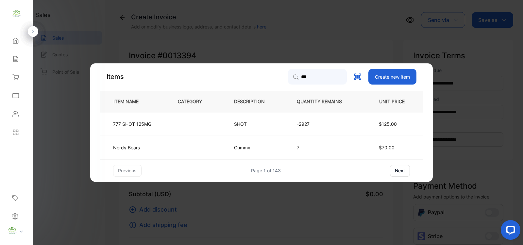
click at [366, 118] on td "$125.00" at bounding box center [393, 124] width 60 height 24
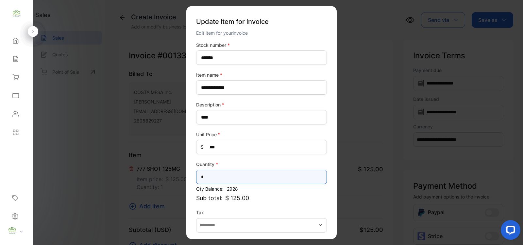
click at [226, 175] on input "*" at bounding box center [261, 176] width 131 height 14
type input "**"
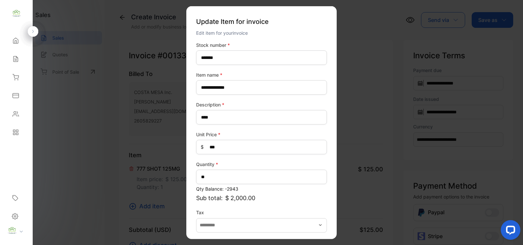
click at [325, 163] on div "**********" at bounding box center [261, 122] width 150 height 233
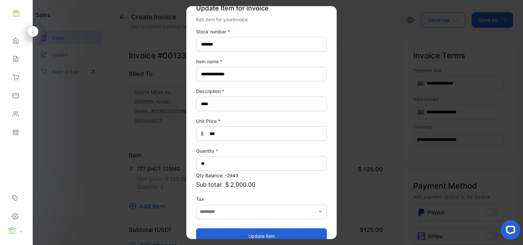
scroll to position [26, 0]
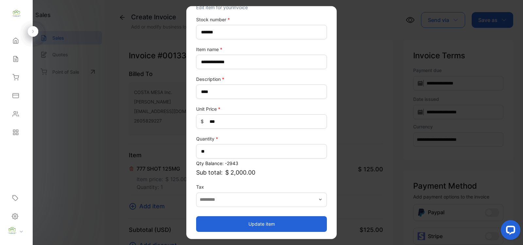
click at [274, 222] on button "Update item" at bounding box center [261, 224] width 131 height 16
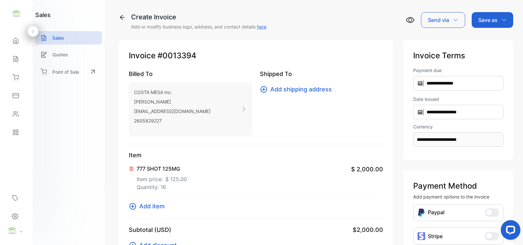
click at [481, 17] on p "Save as" at bounding box center [487, 20] width 19 height 8
click at [487, 40] on div "Invoice" at bounding box center [491, 41] width 38 height 13
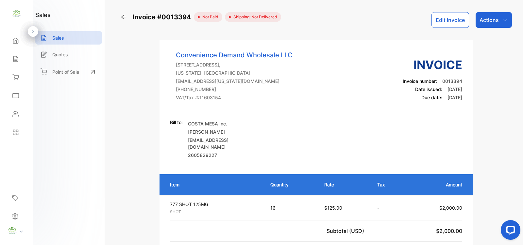
click at [482, 17] on p "Actions" at bounding box center [489, 20] width 19 height 8
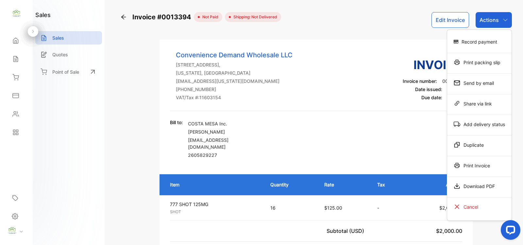
click at [480, 163] on div "Print Invoice" at bounding box center [479, 165] width 64 height 13
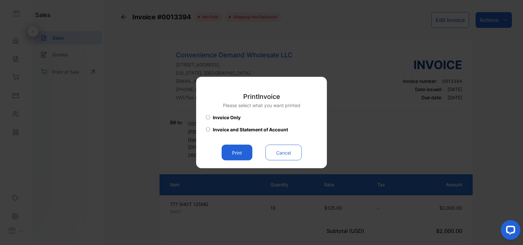
click at [240, 148] on button "Print" at bounding box center [237, 153] width 31 height 16
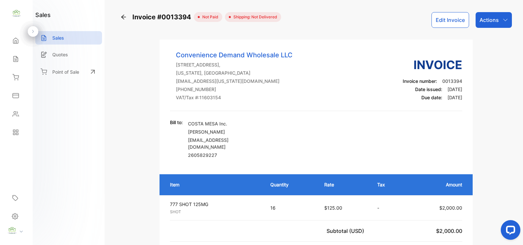
click at [23, 40] on div "Home" at bounding box center [16, 40] width 22 height 13
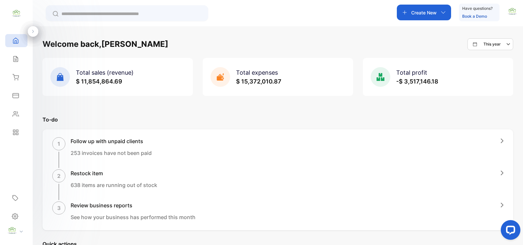
click at [443, 13] on icon "button" at bounding box center [443, 12] width 5 height 5
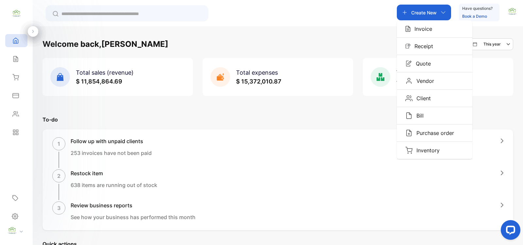
click at [429, 100] on p "Client" at bounding box center [422, 98] width 18 height 8
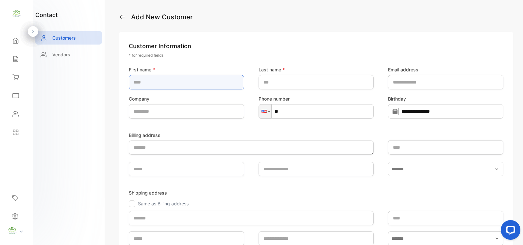
click at [169, 79] on name-inputfirstname "text" at bounding box center [186, 82] width 115 height 14
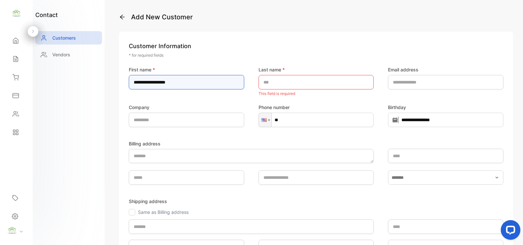
type name-inputfirstname "**********"
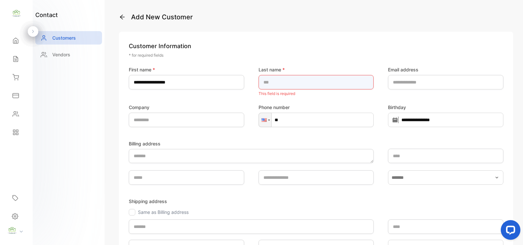
click at [326, 79] on name-inputlastname "text" at bounding box center [316, 82] width 115 height 14
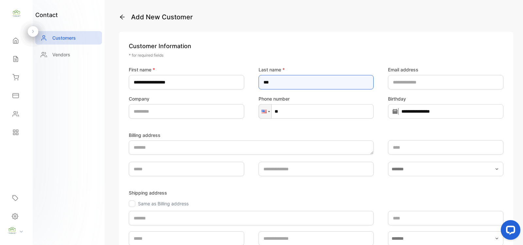
type name-inputlastname "***"
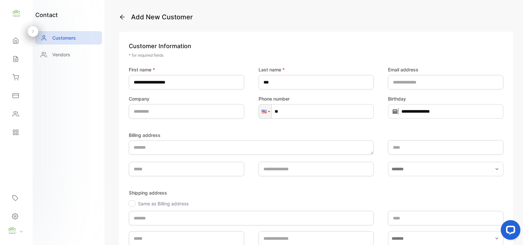
click at [306, 108] on input "**" at bounding box center [316, 111] width 115 height 14
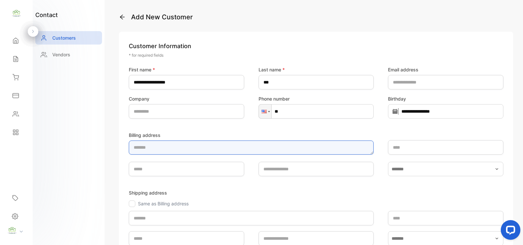
click at [176, 147] on textarea "Billing address" at bounding box center [251, 147] width 245 height 14
type textarea "**********"
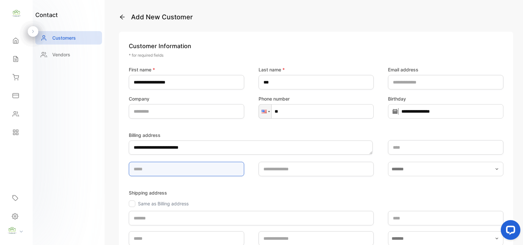
click at [130, 166] on input "text" at bounding box center [186, 169] width 115 height 14
type input "********"
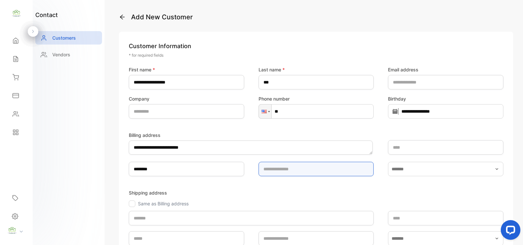
click at [347, 175] on input "text" at bounding box center [316, 169] width 115 height 14
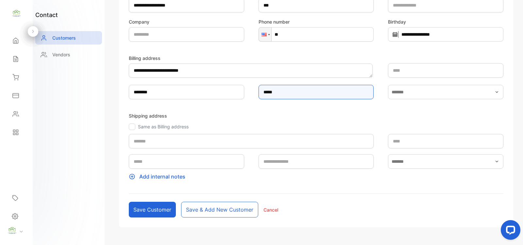
scroll to position [95, 0]
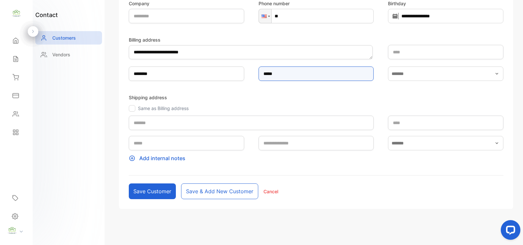
type input "*****"
click at [163, 186] on button "Save customer" at bounding box center [152, 191] width 47 height 16
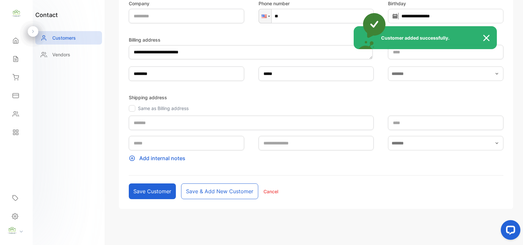
type input "****"
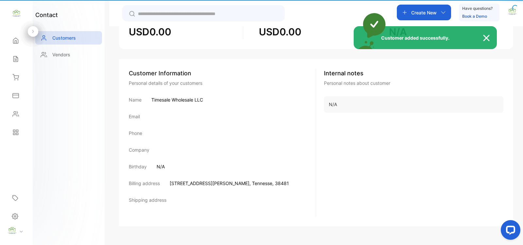
scroll to position [78, 0]
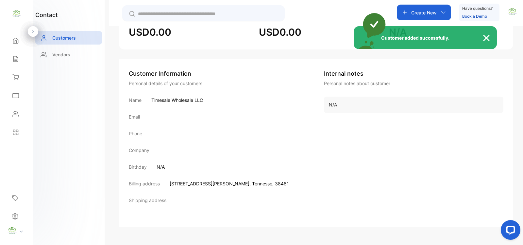
click at [432, 16] on div "Customer added successfully." at bounding box center [261, 122] width 523 height 245
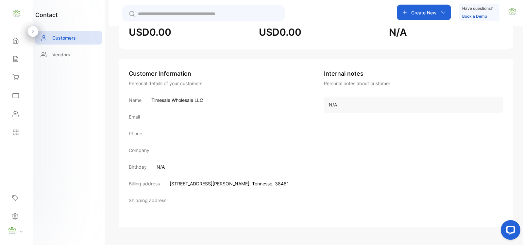
click at [433, 15] on p "Create New" at bounding box center [424, 12] width 26 height 7
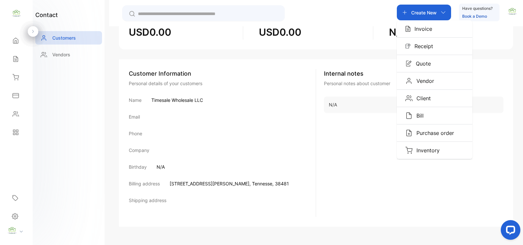
click at [426, 25] on p "Invoice" at bounding box center [422, 29] width 22 height 8
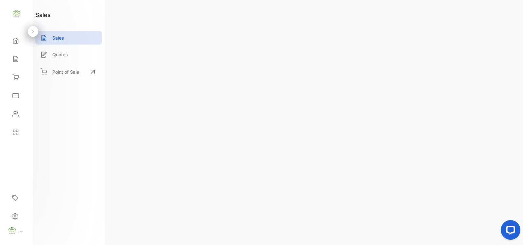
click at [136, 38] on icon at bounding box center [133, 42] width 8 height 8
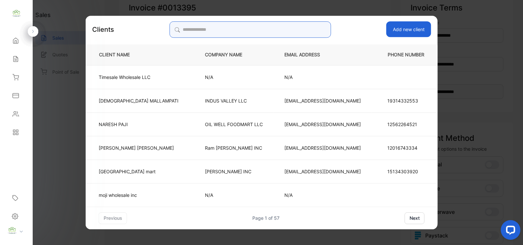
click at [260, 29] on input "search" at bounding box center [250, 29] width 162 height 16
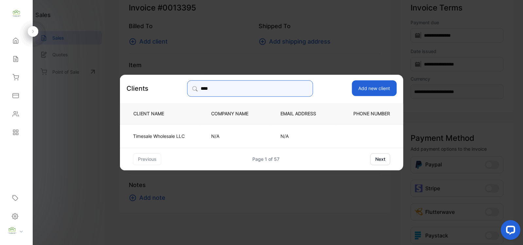
type input "****"
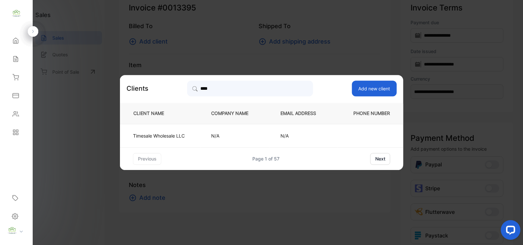
click at [194, 138] on td "Timesale Wholesale LLC" at bounding box center [160, 136] width 80 height 24
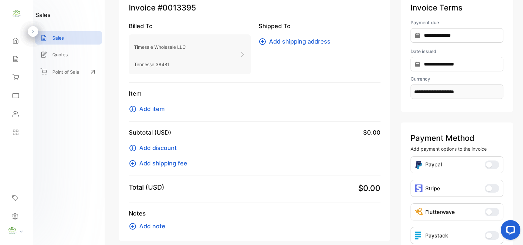
click at [241, 55] on icon at bounding box center [243, 54] width 6 height 6
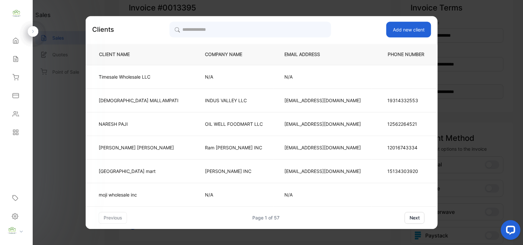
click at [126, 69] on td "Timesale Wholesale LLC" at bounding box center [140, 77] width 109 height 24
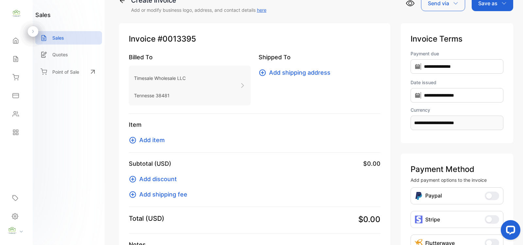
scroll to position [0, 0]
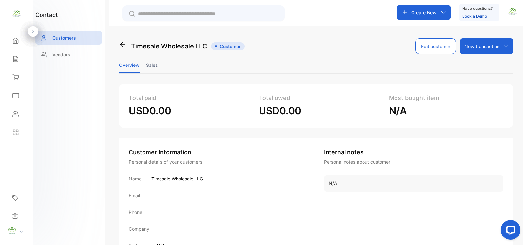
click at [442, 43] on button "Edit customer" at bounding box center [436, 46] width 41 height 16
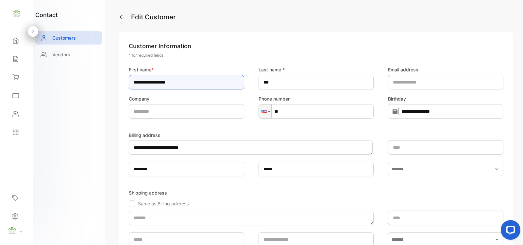
click at [149, 82] on input "**********" at bounding box center [186, 82] width 115 height 14
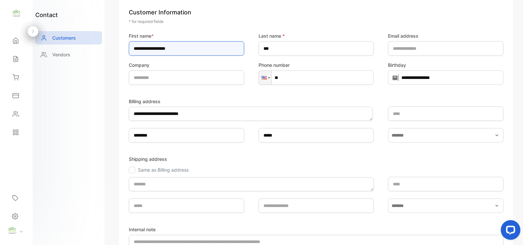
scroll to position [95, 0]
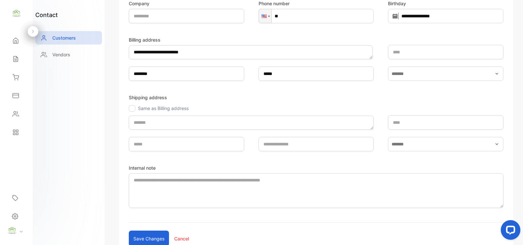
type input "**********"
click at [138, 236] on button "Save changes" at bounding box center [149, 238] width 40 height 16
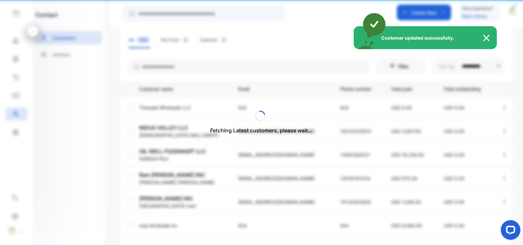
scroll to position [78, 0]
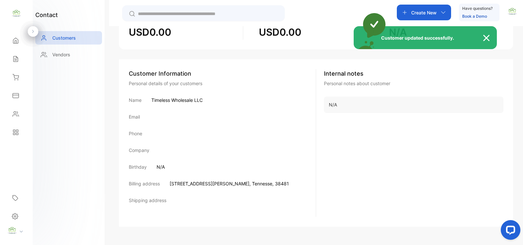
click at [432, 8] on div "Customer updated successfully." at bounding box center [261, 122] width 523 height 245
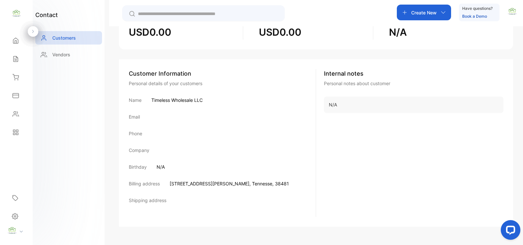
click at [421, 18] on div "Create New" at bounding box center [424, 13] width 54 height 16
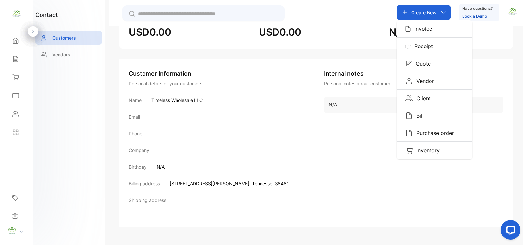
click at [416, 28] on p "Invoice" at bounding box center [422, 29] width 22 height 8
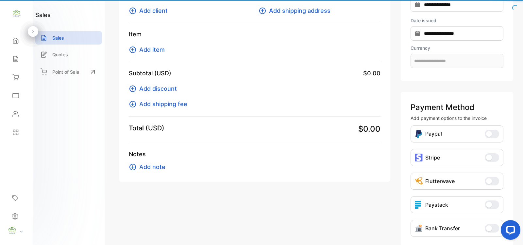
scroll to position [48, 0]
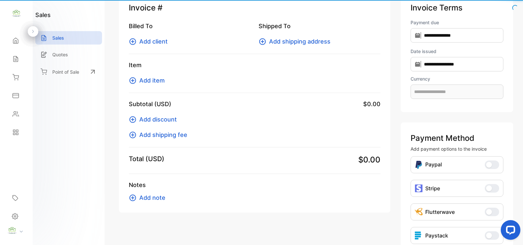
type input "**********"
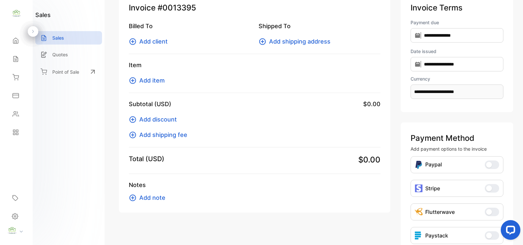
click at [130, 40] on icon at bounding box center [133, 41] width 7 height 7
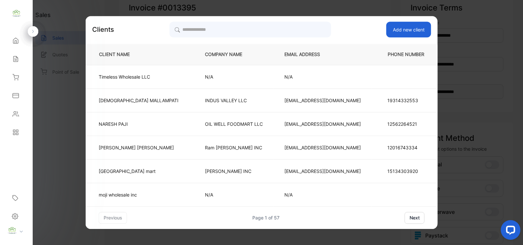
click at [163, 71] on td "Timeless Wholesale LLC" at bounding box center [140, 77] width 109 height 24
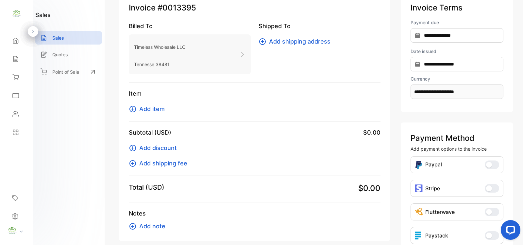
click at [133, 111] on icon at bounding box center [133, 109] width 8 height 8
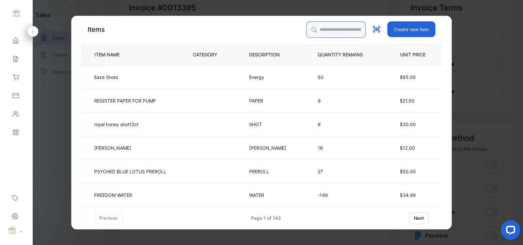
click at [317, 30] on input "search" at bounding box center [336, 29] width 60 height 16
type input "****"
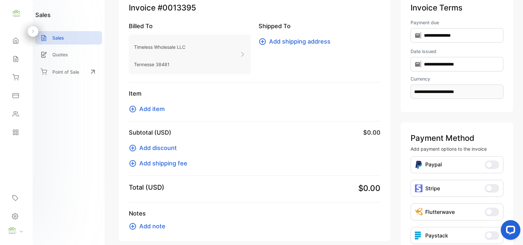
click at [135, 109] on icon at bounding box center [133, 109] width 8 height 8
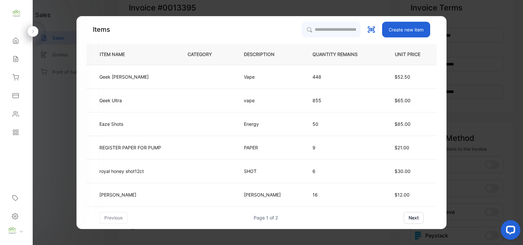
click at [226, 78] on td at bounding box center [205, 77] width 56 height 24
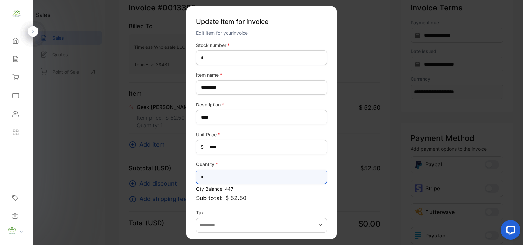
click at [218, 172] on input "*" at bounding box center [261, 176] width 131 height 14
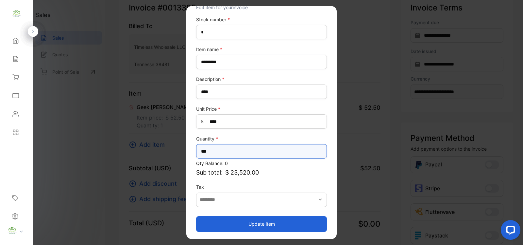
type input "***"
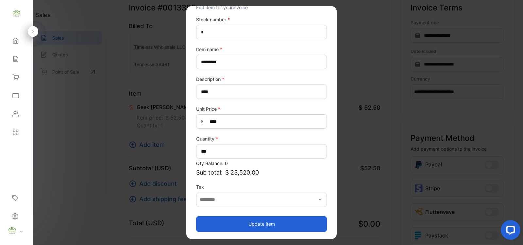
click at [251, 219] on button "Update item" at bounding box center [261, 224] width 131 height 16
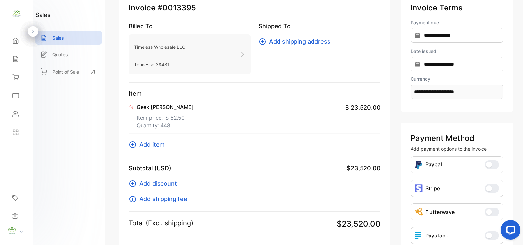
click at [136, 144] on icon at bounding box center [133, 145] width 8 height 8
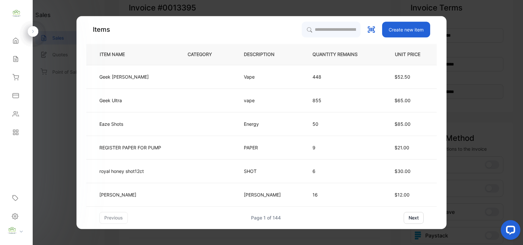
click at [221, 110] on td at bounding box center [205, 100] width 56 height 24
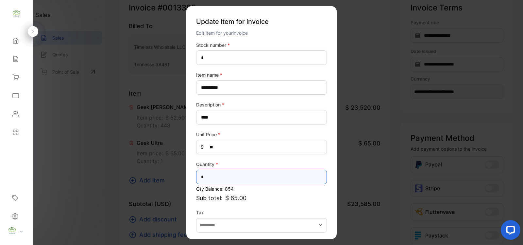
click at [215, 175] on input "*" at bounding box center [261, 176] width 131 height 14
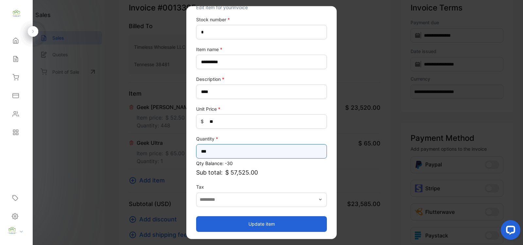
type input "***"
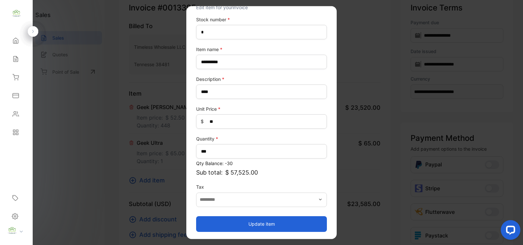
click at [240, 226] on button "Update item" at bounding box center [261, 224] width 131 height 16
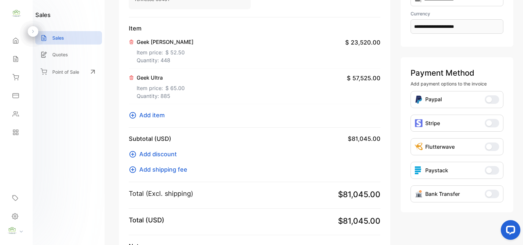
scroll to position [143, 0]
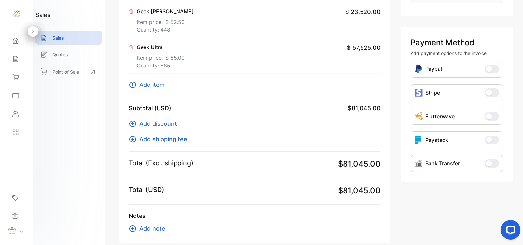
click at [151, 226] on span "Add note" at bounding box center [152, 228] width 26 height 9
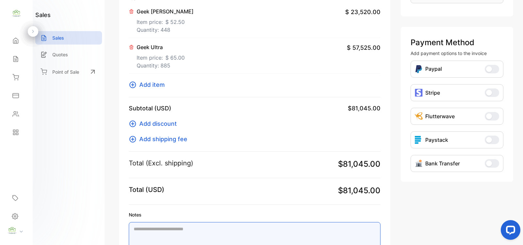
click at [169, 224] on textarea "Notes" at bounding box center [255, 243] width 252 height 42
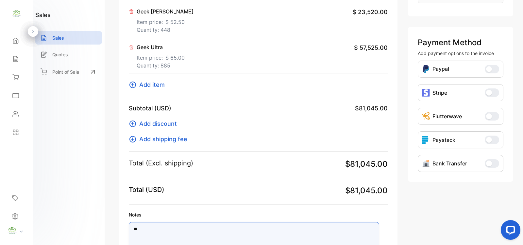
type textarea "*"
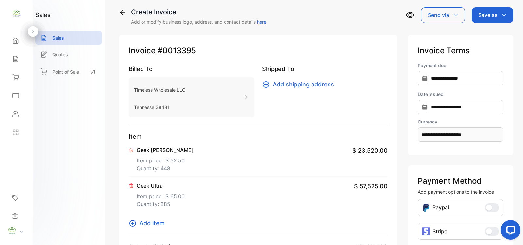
scroll to position [0, 0]
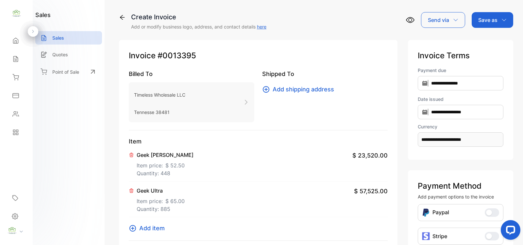
click at [480, 22] on p "Save as" at bounding box center [487, 20] width 19 height 8
click at [481, 38] on div "Invoice" at bounding box center [491, 41] width 38 height 13
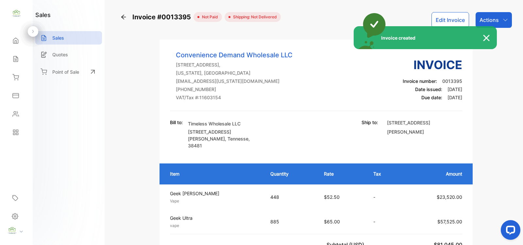
click at [17, 42] on div "Invoice created" at bounding box center [261, 122] width 523 height 245
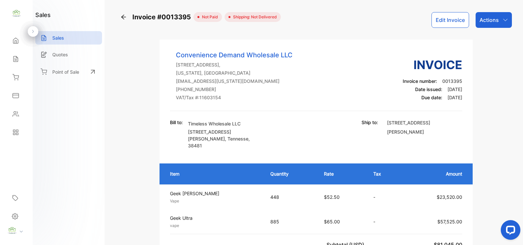
click at [17, 42] on icon at bounding box center [15, 40] width 7 height 7
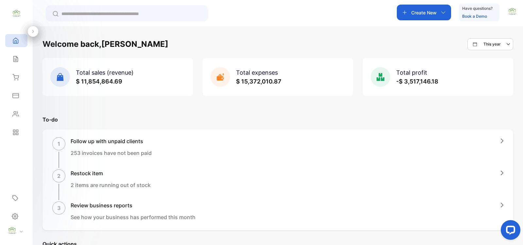
drag, startPoint x: 444, startPoint y: 15, endPoint x: 445, endPoint y: 10, distance: 5.0
click at [445, 10] on div "Create New" at bounding box center [424, 13] width 54 height 16
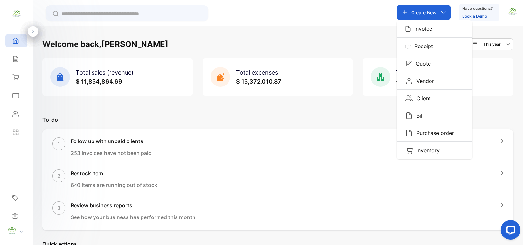
click at [434, 33] on div "Invoice" at bounding box center [435, 28] width 76 height 17
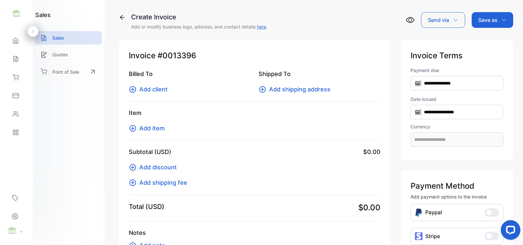
type input "**********"
click at [136, 91] on icon at bounding box center [133, 89] width 8 height 8
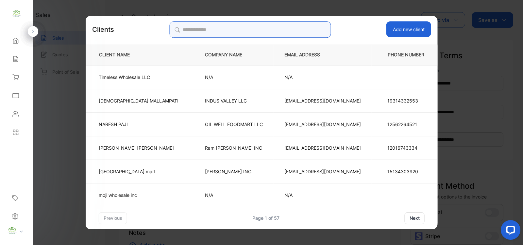
click at [226, 26] on input "search" at bounding box center [250, 29] width 162 height 16
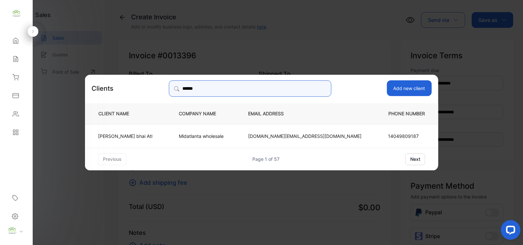
type input "******"
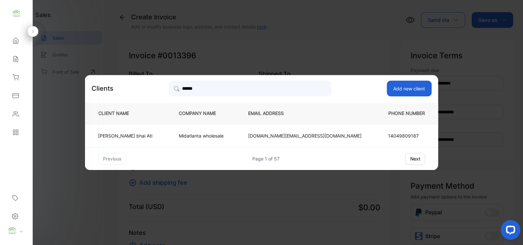
click at [227, 136] on p "Midatlanta wholesale" at bounding box center [203, 135] width 48 height 7
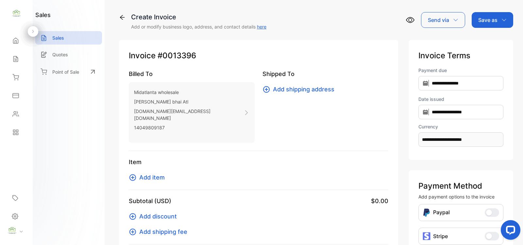
click at [131, 173] on icon at bounding box center [133, 177] width 8 height 8
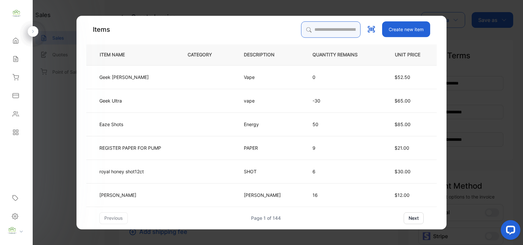
click at [311, 26] on input "search" at bounding box center [331, 29] width 60 height 16
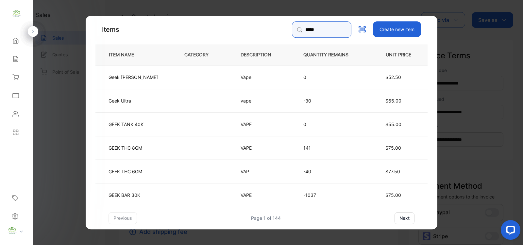
type input "****"
click at [244, 70] on td "Vape" at bounding box center [261, 77] width 63 height 24
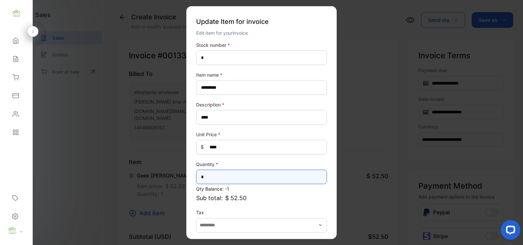
click at [216, 174] on input "*" at bounding box center [261, 176] width 131 height 14
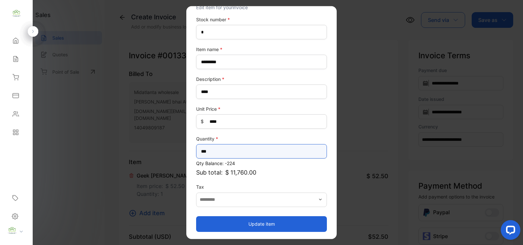
type input "***"
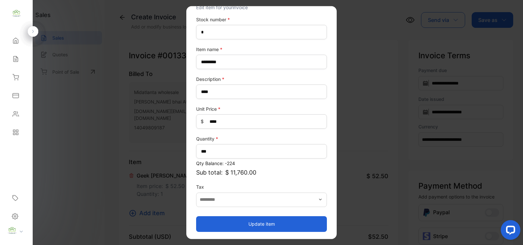
click at [274, 228] on button "Update item" at bounding box center [261, 224] width 131 height 16
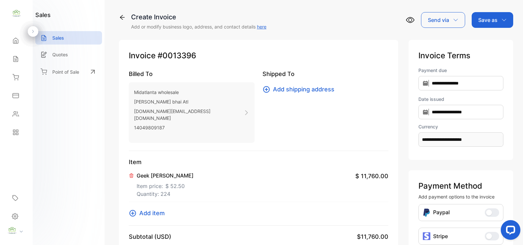
click at [502, 20] on icon "button" at bounding box center [504, 19] width 5 height 5
click at [489, 42] on div "Invoice" at bounding box center [491, 41] width 38 height 13
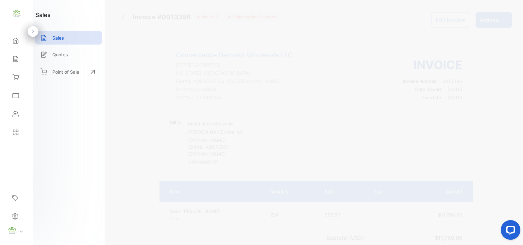
click at [457, 23] on button "Edit Invoice" at bounding box center [451, 20] width 38 height 16
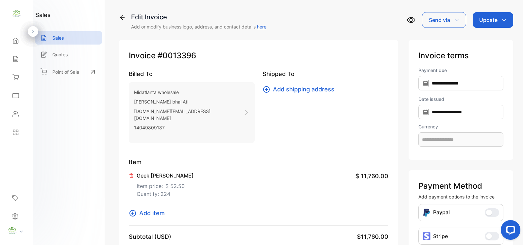
type input "**********"
click at [155, 171] on p "Geek Bush" at bounding box center [165, 175] width 57 height 8
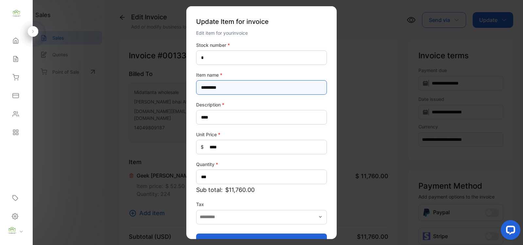
click at [252, 85] on name-inputItem_Name "*********" at bounding box center [261, 87] width 131 height 14
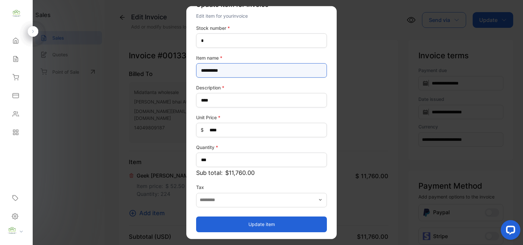
scroll to position [17, 0]
type name-inputItem_Name "**********"
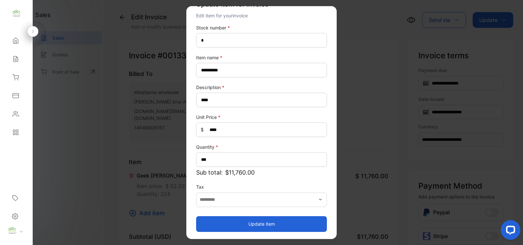
click at [293, 221] on button "Update item" at bounding box center [261, 224] width 131 height 16
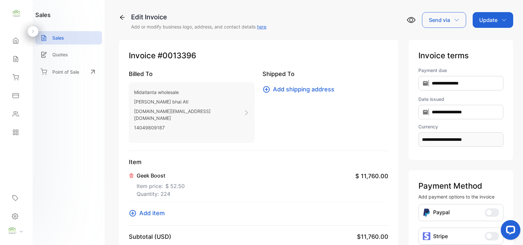
click at [490, 11] on div "**********" at bounding box center [316, 122] width 414 height 245
click at [491, 18] on p "Update" at bounding box center [488, 20] width 18 height 8
click at [493, 38] on div "Invoice" at bounding box center [495, 41] width 38 height 13
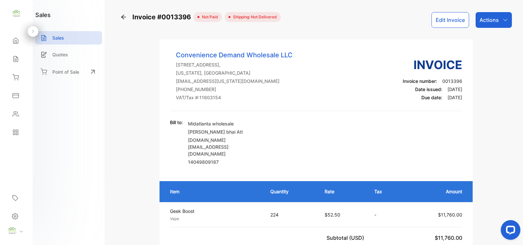
click at [74, 37] on div "Sales" at bounding box center [68, 37] width 67 height 13
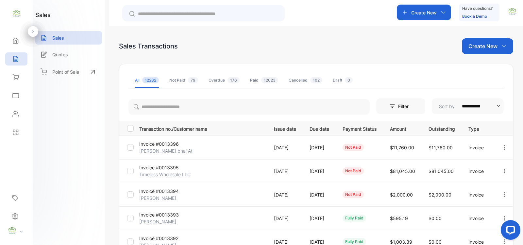
click at [161, 144] on p "Invoice #0013396" at bounding box center [160, 143] width 42 height 7
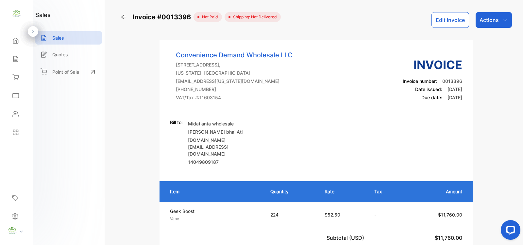
click at [61, 41] on div "Sales" at bounding box center [68, 37] width 67 height 13
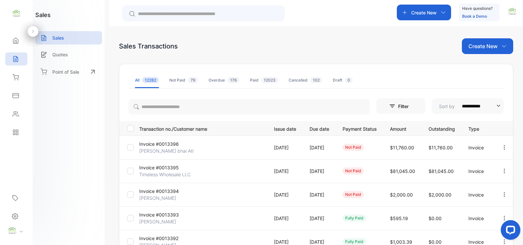
click at [169, 170] on p "Invoice #0013395" at bounding box center [160, 167] width 42 height 7
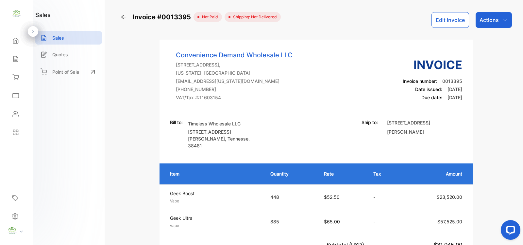
click at [26, 40] on div "Home" at bounding box center [16, 40] width 22 height 13
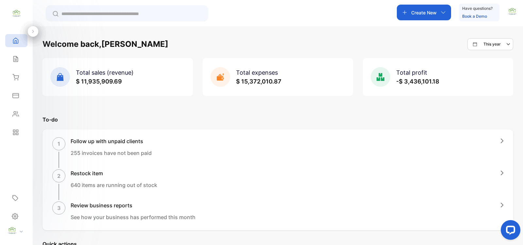
click at [14, 56] on icon at bounding box center [15, 59] width 7 height 7
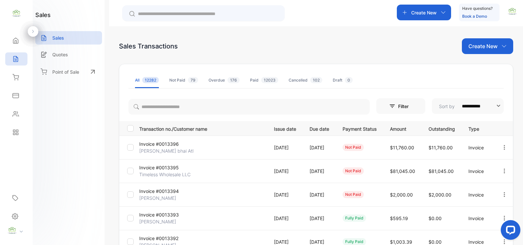
click at [504, 150] on button "button" at bounding box center [505, 147] width 6 height 13
click at [473, 201] on span "Print" at bounding box center [470, 203] width 11 height 8
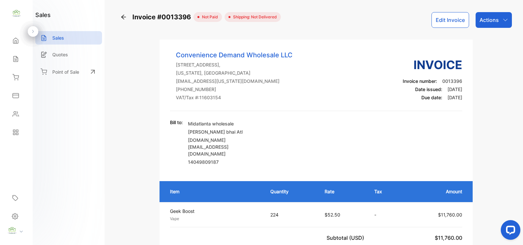
click at [17, 42] on icon at bounding box center [15, 40] width 7 height 7
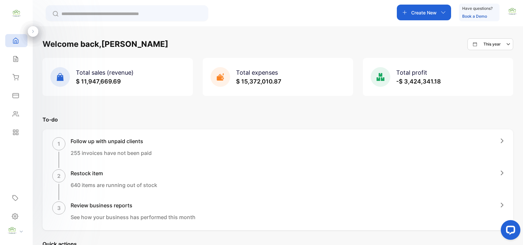
click at [19, 61] on div "Sales" at bounding box center [16, 58] width 22 height 13
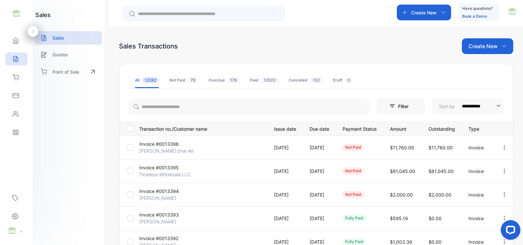
click at [502, 172] on icon "button" at bounding box center [505, 171] width 6 height 6
click at [472, 221] on div "Print" at bounding box center [484, 226] width 66 height 13
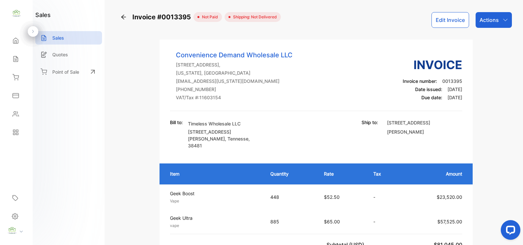
click at [499, 24] on div "Actions" at bounding box center [494, 20] width 36 height 16
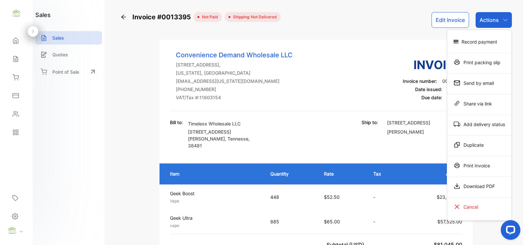
click at [475, 162] on div "Print Invoice" at bounding box center [479, 165] width 64 height 13
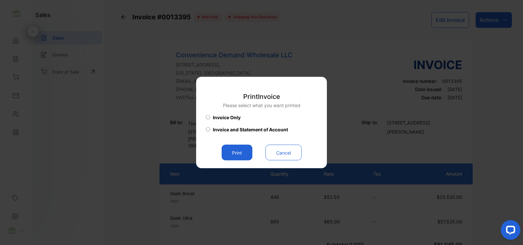
click at [226, 154] on button "Print" at bounding box center [237, 153] width 31 height 16
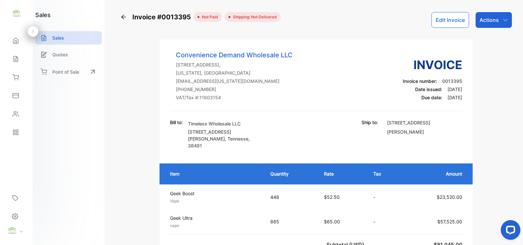
click at [19, 57] on icon at bounding box center [15, 59] width 7 height 7
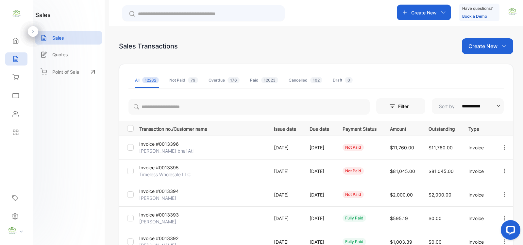
click at [503, 144] on icon "button" at bounding box center [505, 147] width 6 height 6
click at [486, 202] on div "Print" at bounding box center [484, 203] width 66 height 13
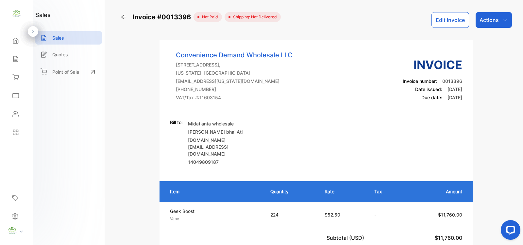
click at [499, 18] on div "Actions" at bounding box center [494, 20] width 36 height 16
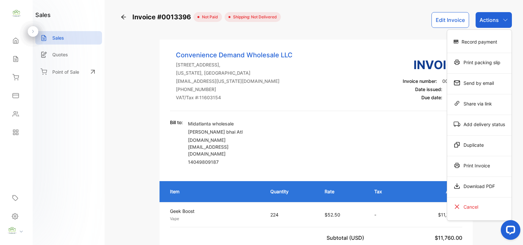
click at [25, 62] on div "Sales" at bounding box center [16, 58] width 22 height 13
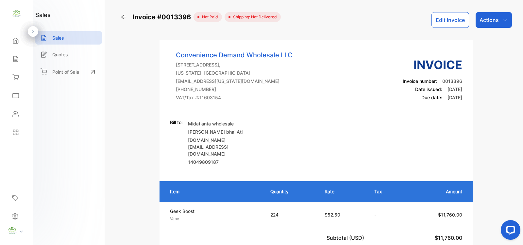
click at [61, 36] on p "Sales" at bounding box center [58, 37] width 12 height 7
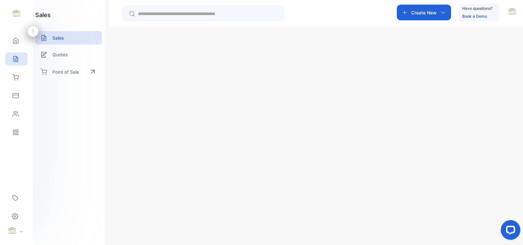
scroll to position [95, 0]
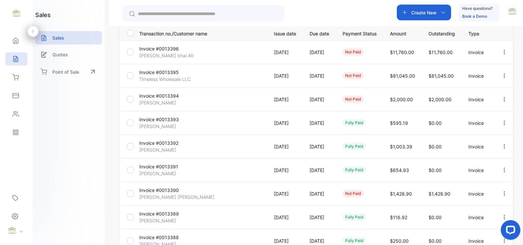
click at [502, 192] on icon "button" at bounding box center [505, 193] width 6 height 6
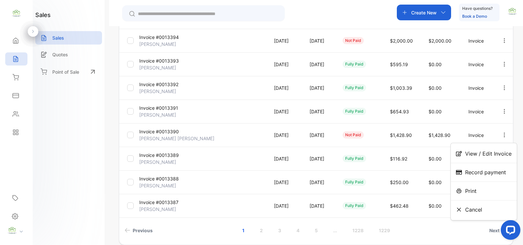
scroll to position [184, 0]
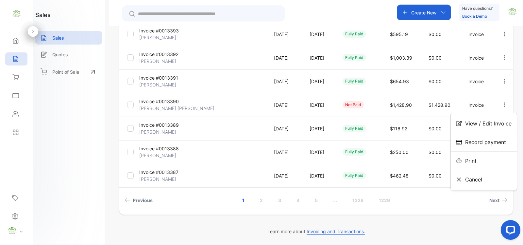
click at [477, 155] on div "Print" at bounding box center [484, 160] width 66 height 13
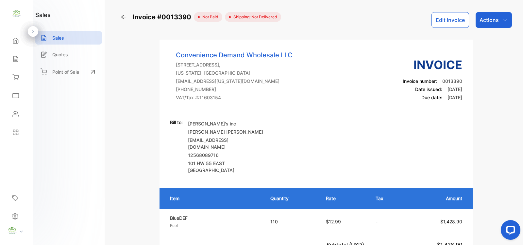
click at [77, 41] on div "Sales" at bounding box center [68, 37] width 67 height 13
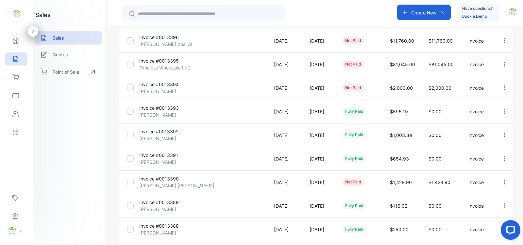
scroll to position [89, 0]
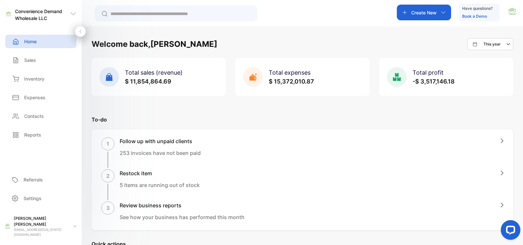
click at [444, 16] on div "Create New" at bounding box center [424, 13] width 54 height 16
click at [52, 82] on div "Inventory" at bounding box center [40, 78] width 71 height 13
click at [41, 83] on div "Inventory" at bounding box center [40, 78] width 71 height 13
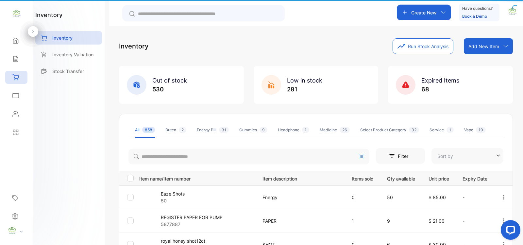
type input "**********"
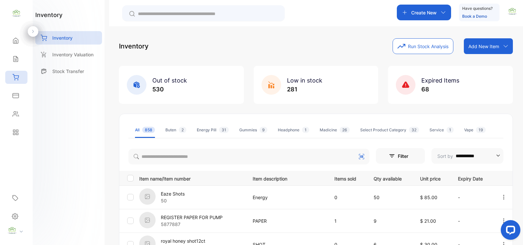
click at [488, 42] on div "Add New Item" at bounding box center [488, 46] width 49 height 16
click at [483, 58] on div "Add item manually" at bounding box center [489, 60] width 47 height 13
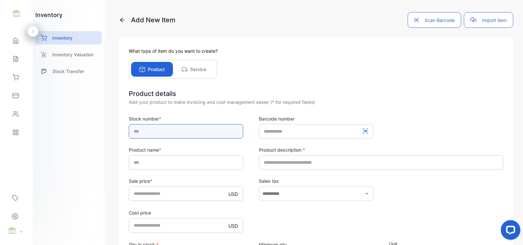
click at [152, 133] on input "text" at bounding box center [186, 131] width 114 height 14
type input "*"
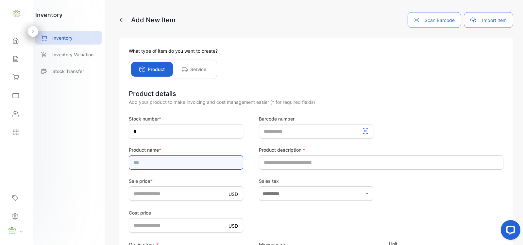
click at [143, 164] on input "text" at bounding box center [186, 162] width 114 height 14
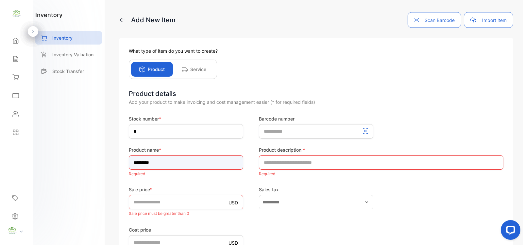
type input "*********"
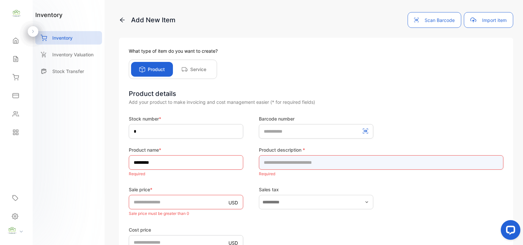
click at [306, 163] on input "text" at bounding box center [381, 162] width 245 height 14
type input "****"
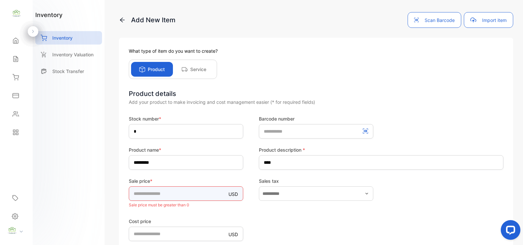
click at [213, 201] on div "Sale price * USD * Sale price must be greater than 0" at bounding box center [186, 193] width 114 height 32
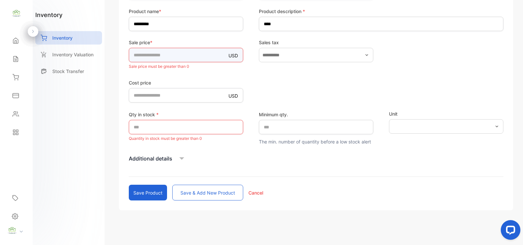
scroll to position [140, 0]
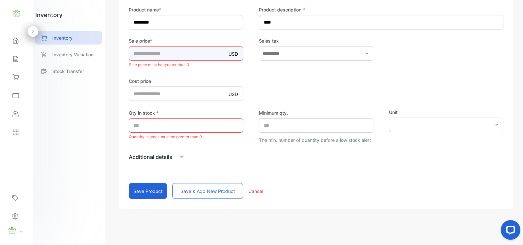
type input "*****"
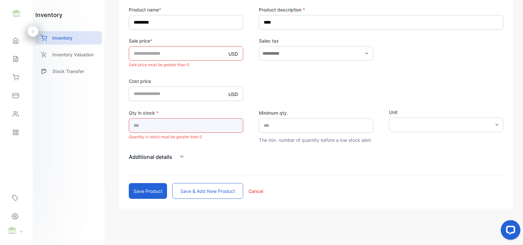
scroll to position [131, 0]
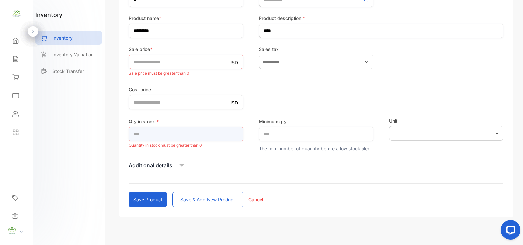
click at [183, 131] on input "*" at bounding box center [186, 134] width 114 height 14
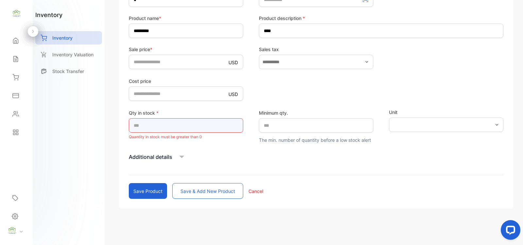
type input "***"
click at [150, 195] on button "Save product" at bounding box center [148, 191] width 38 height 16
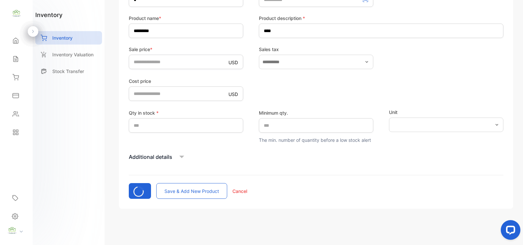
type input "*"
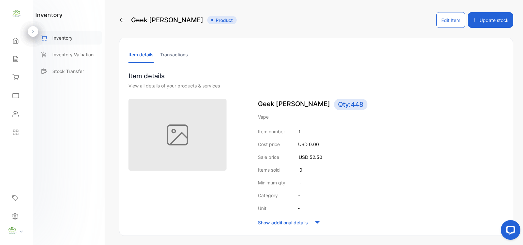
click at [69, 36] on p "Inventory" at bounding box center [62, 37] width 20 height 7
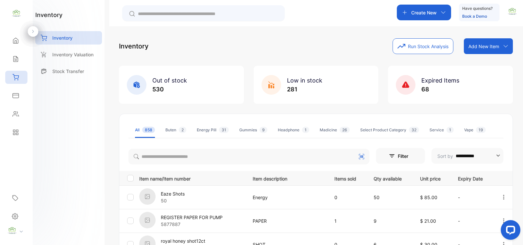
click at [465, 45] on div "Add New Item" at bounding box center [488, 46] width 49 height 16
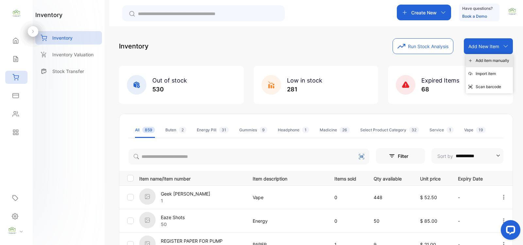
click at [471, 59] on icon at bounding box center [471, 61] width 4 height 4
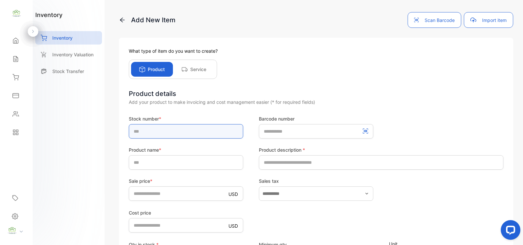
click at [171, 131] on input "text" at bounding box center [186, 131] width 114 height 14
type input "*"
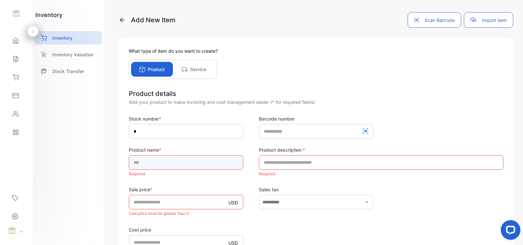
click at [153, 161] on input "text" at bounding box center [186, 162] width 114 height 14
type input "**********"
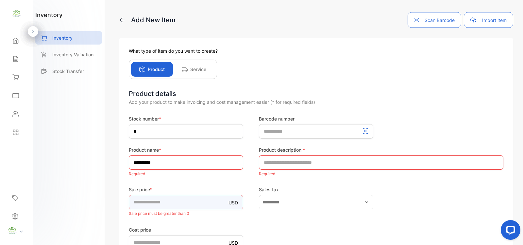
click at [154, 204] on input "*" at bounding box center [186, 202] width 114 height 14
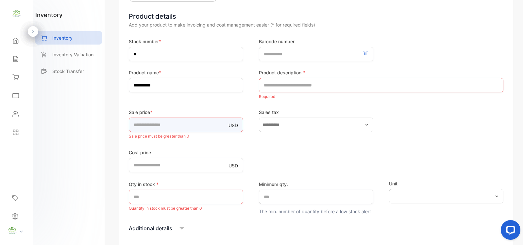
scroll to position [95, 0]
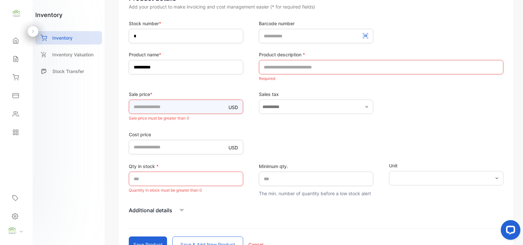
type input "**"
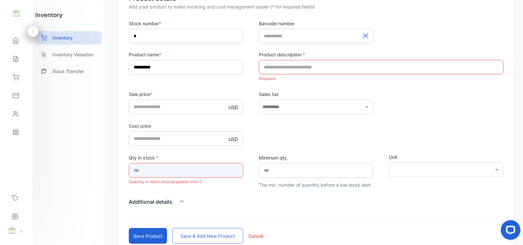
click at [153, 182] on div "Qty in stock * * Quantity in stock must be greater than 0" at bounding box center [186, 170] width 114 height 32
type input "***"
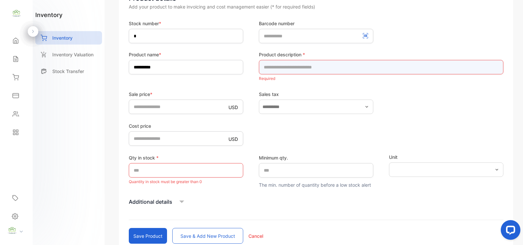
click at [350, 68] on input "text" at bounding box center [381, 67] width 245 height 14
type input "****"
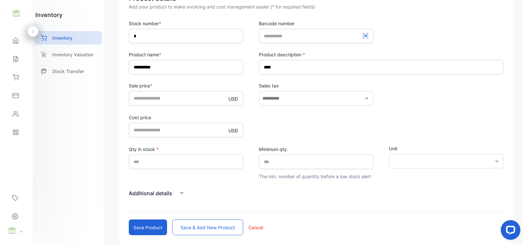
click at [141, 241] on div "**********" at bounding box center [316, 93] width 394 height 302
click at [146, 231] on button "Save product" at bounding box center [148, 227] width 38 height 16
type input "*"
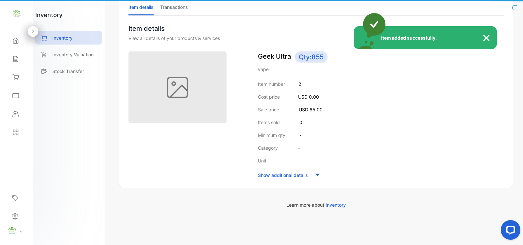
scroll to position [47, 0]
